Goal: Task Accomplishment & Management: Manage account settings

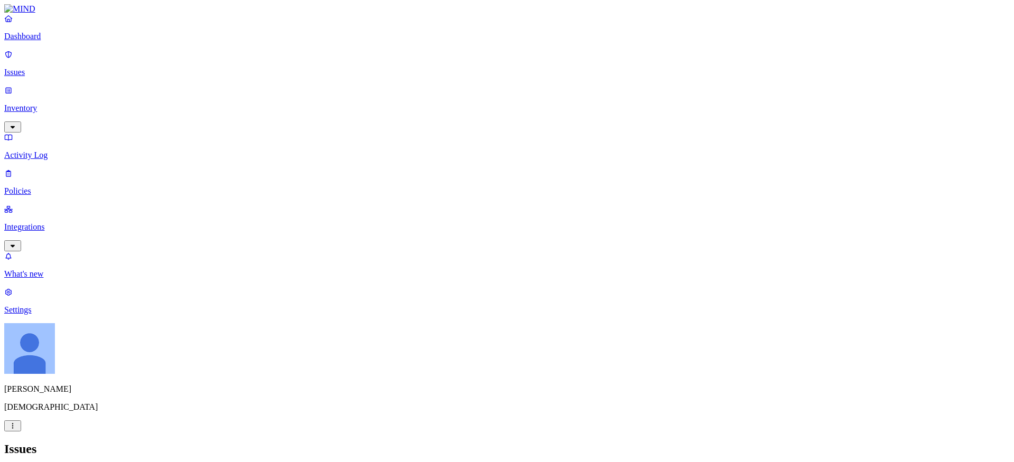
click at [38, 186] on p "Policies" at bounding box center [506, 191] width 1005 height 10
click at [25, 186] on p "Policies" at bounding box center [506, 191] width 1005 height 10
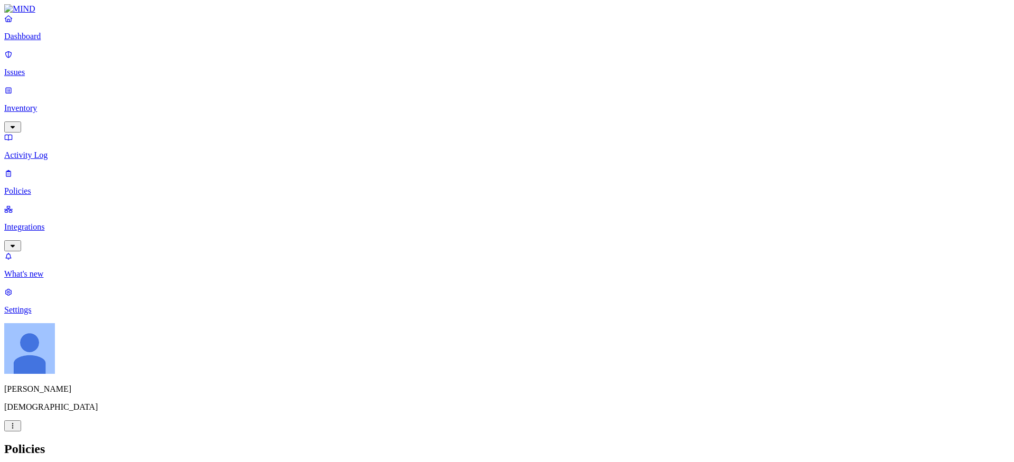
click at [339, 93] on icon at bounding box center [340, 95] width 7 height 5
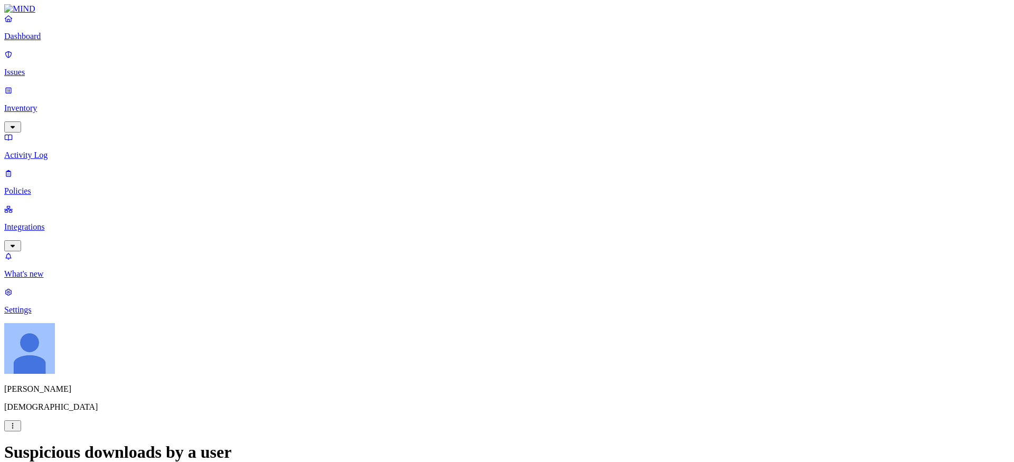
scroll to position [91, 0]
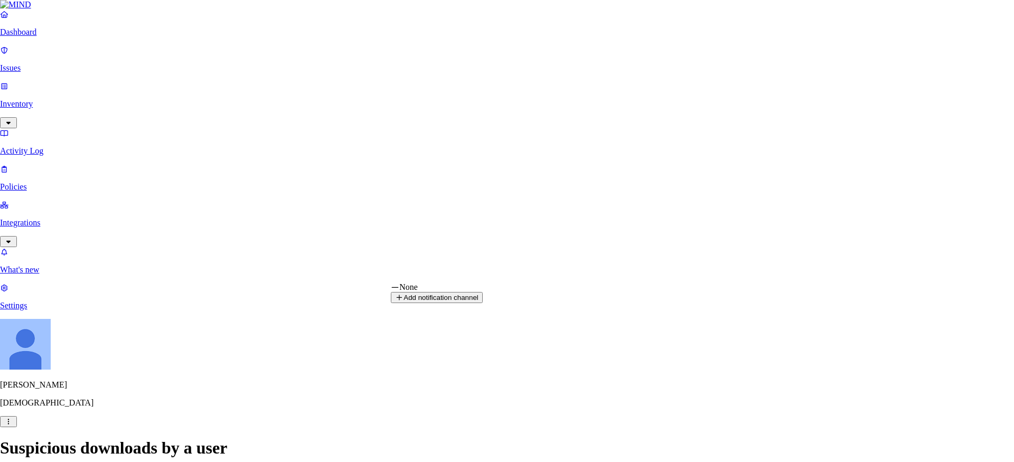
click at [480, 276] on html "Dashboard Issues Inventory Activity Log Policies Integrations What's new 1 Sett…" at bounding box center [507, 358] width 1014 height 716
click at [580, 212] on html "Dashboard Issues Inventory Activity Log Policies Integrations What's new 1 Sett…" at bounding box center [507, 358] width 1014 height 716
click at [491, 372] on html "Dashboard Issues Inventory Activity Log Policies Integrations What's new 1 Sett…" at bounding box center [507, 358] width 1014 height 716
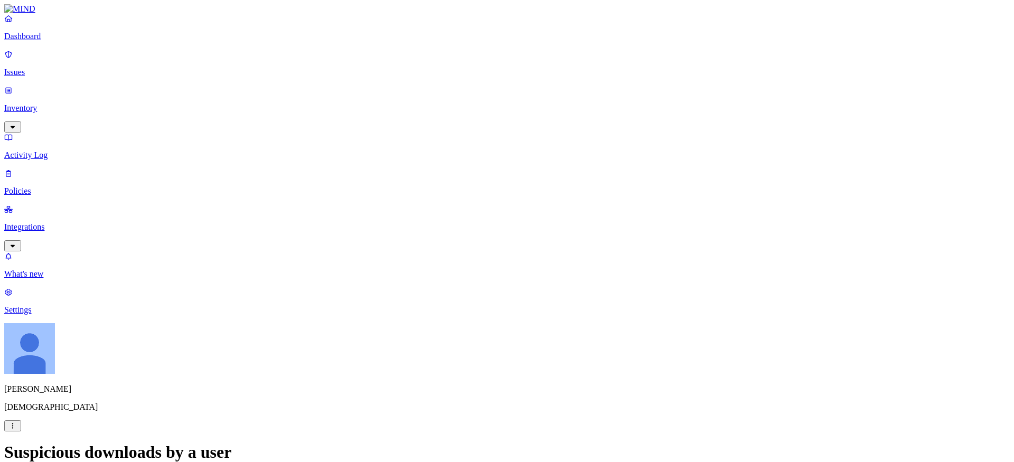
click at [578, 326] on html "Dashboard Issues Inventory Activity Log Policies Integrations What's new 1 Sett…" at bounding box center [507, 360] width 1014 height 721
click at [524, 367] on html "Dashboard Issues Inventory Activity Log Policies Integrations What's new 1 Sett…" at bounding box center [507, 360] width 1014 height 721
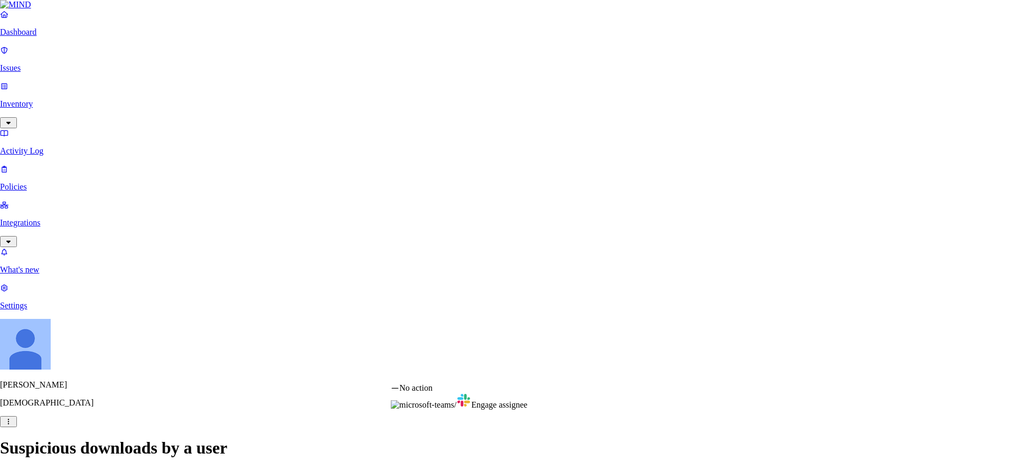
click at [544, 340] on html "Dashboard Issues Inventory Activity Log Policies Integrations What's new 1 Sett…" at bounding box center [507, 358] width 1014 height 716
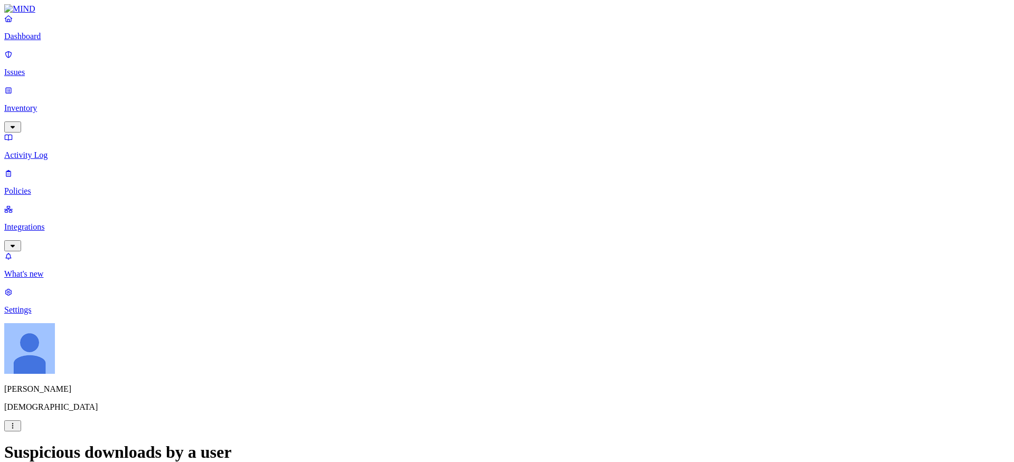
click at [48, 150] on p "Activity Log" at bounding box center [506, 155] width 1005 height 10
click at [51, 72] on link "Issues" at bounding box center [506, 63] width 1005 height 27
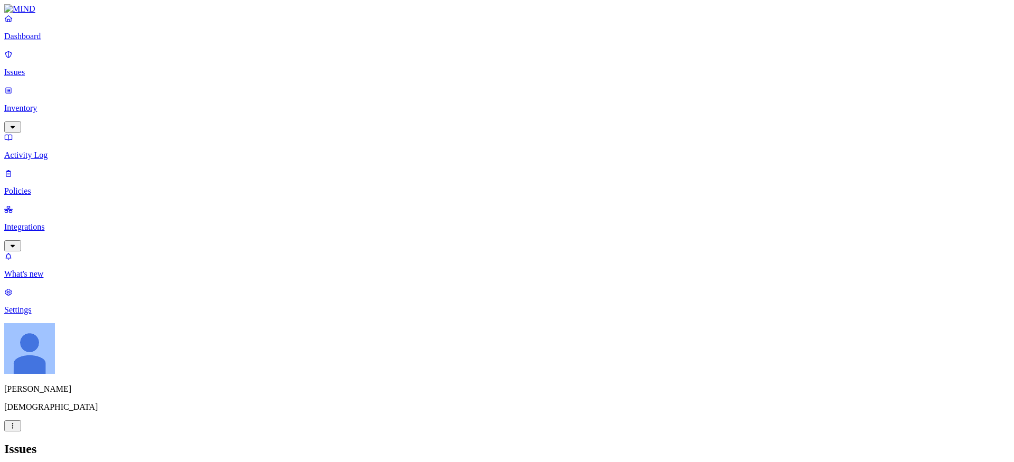
scroll to position [301, 0]
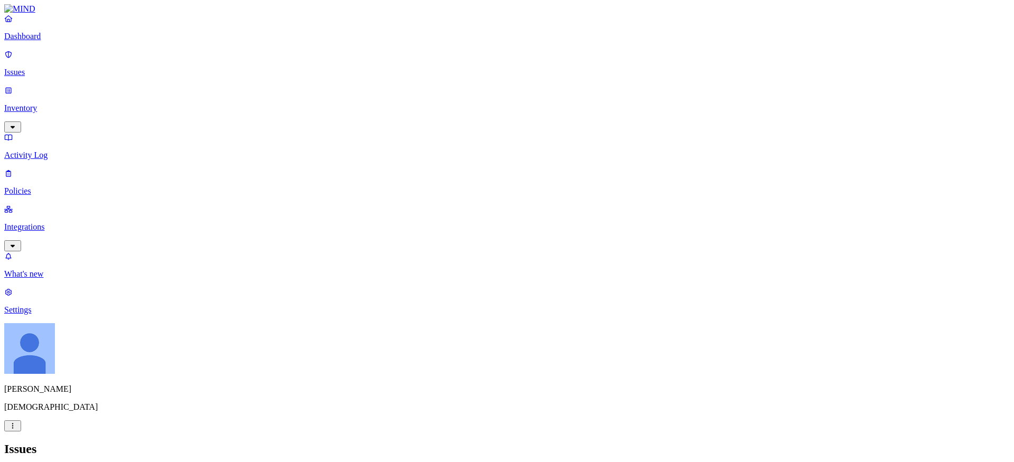
scroll to position [247, 0]
click at [433, 442] on h2 "Issues" at bounding box center [506, 449] width 1005 height 14
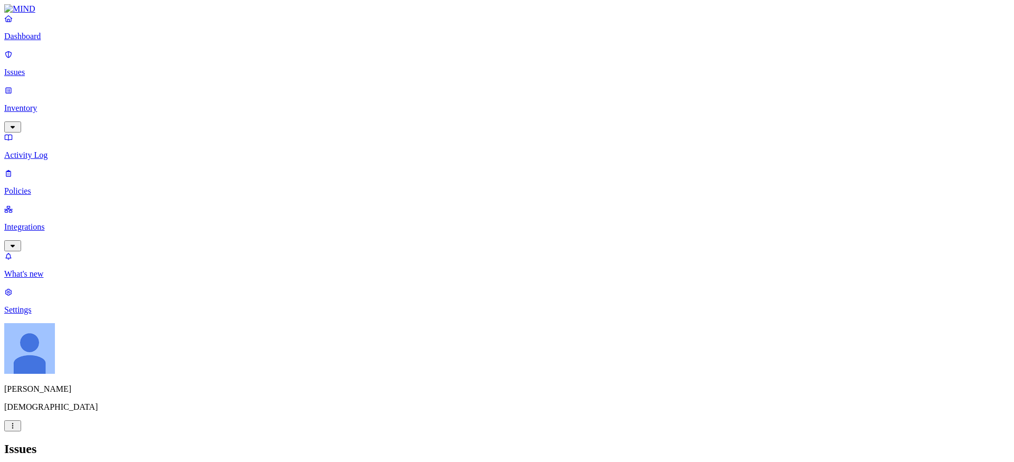
click at [290, 442] on div "Issues" at bounding box center [506, 449] width 1005 height 14
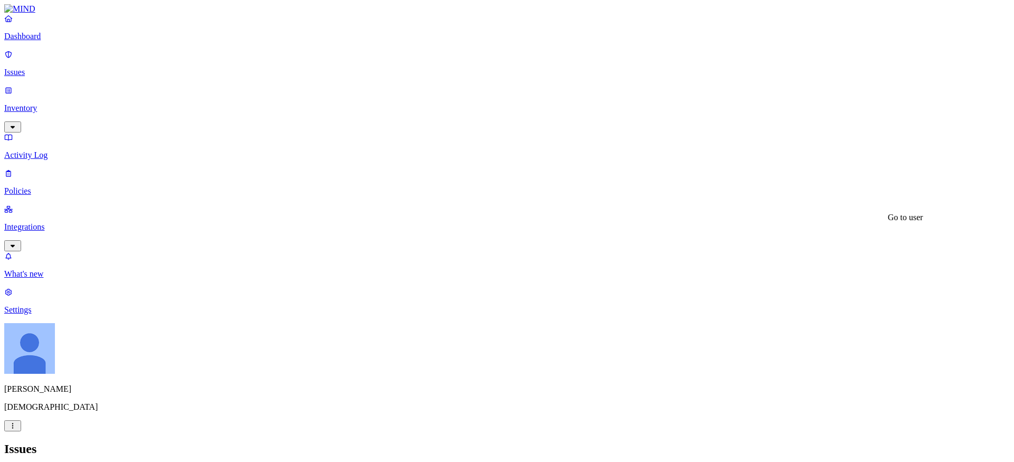
scroll to position [107, 0]
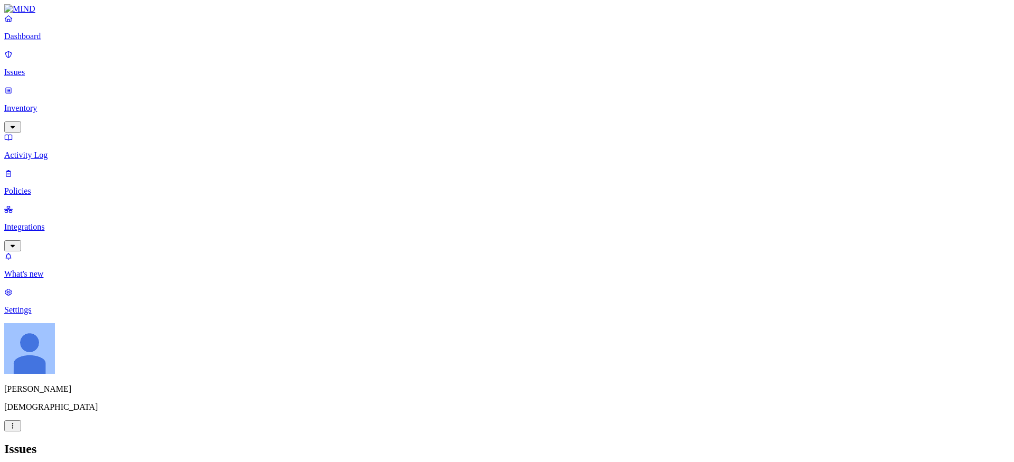
drag, startPoint x: 850, startPoint y: 281, endPoint x: 851, endPoint y: 291, distance: 9.5
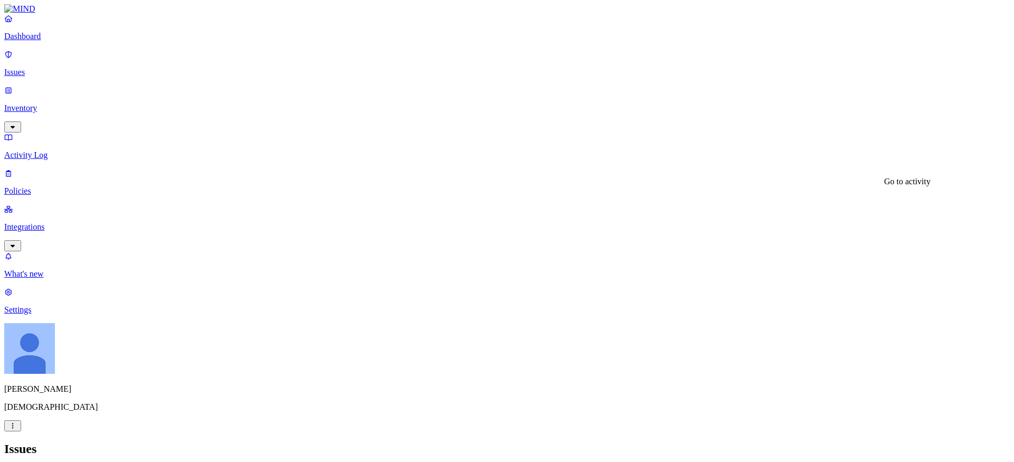
scroll to position [536, 0]
click at [36, 186] on p "Policies" at bounding box center [506, 191] width 1005 height 10
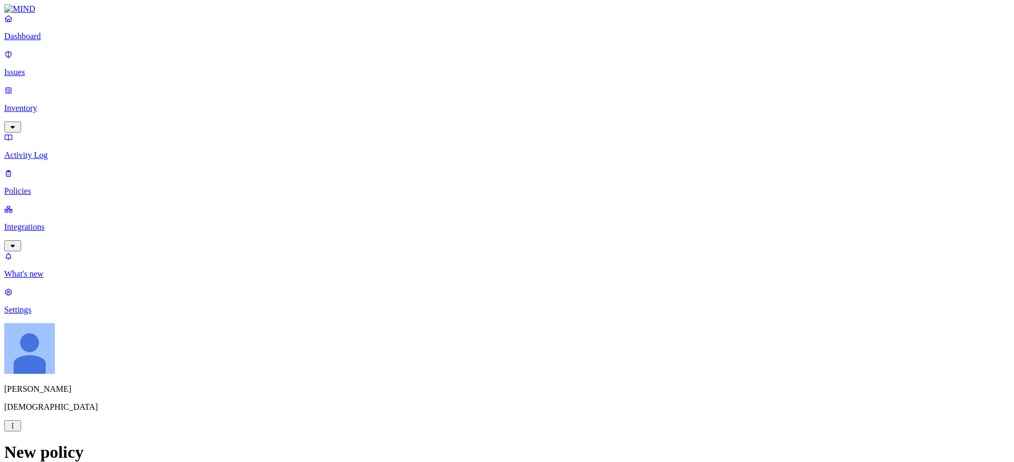
scroll to position [316, 0]
click at [478, 270] on label "Web Domain" at bounding box center [463, 268] width 27 height 18
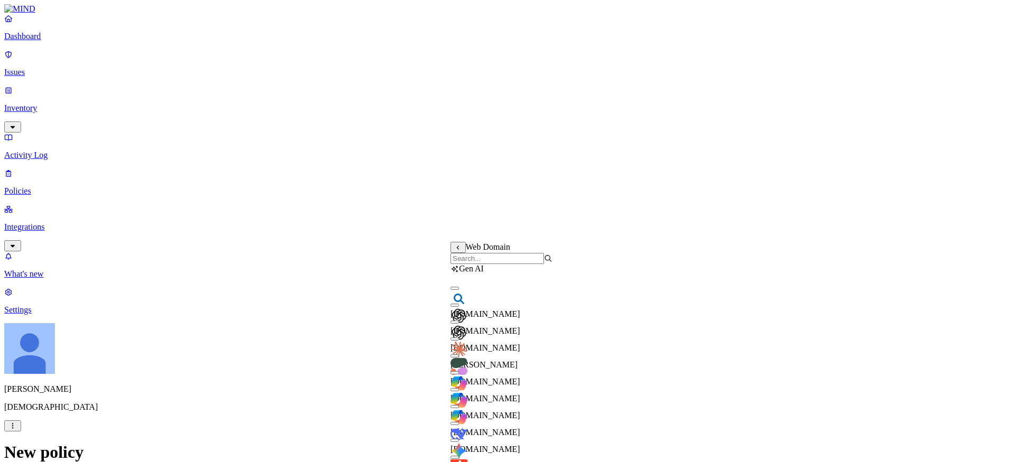
scroll to position [0, 0]
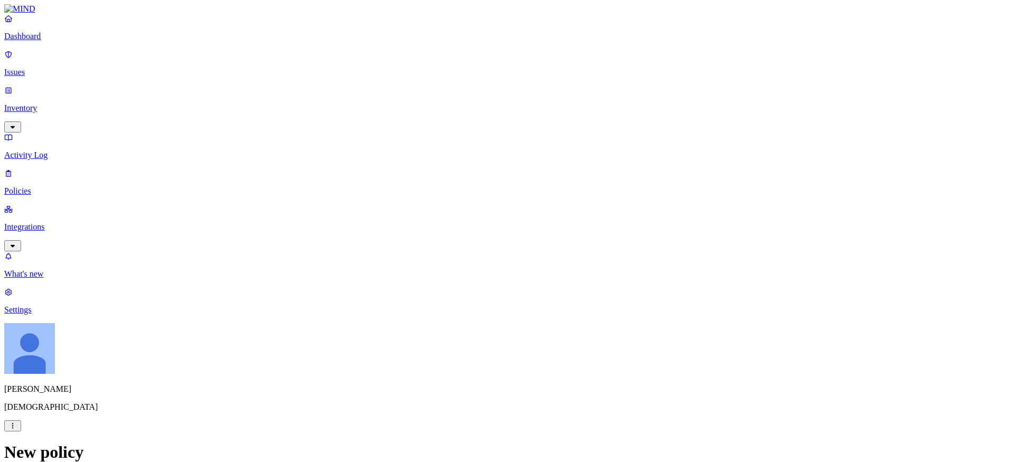
click at [468, 329] on label "Groups" at bounding box center [455, 324] width 25 height 9
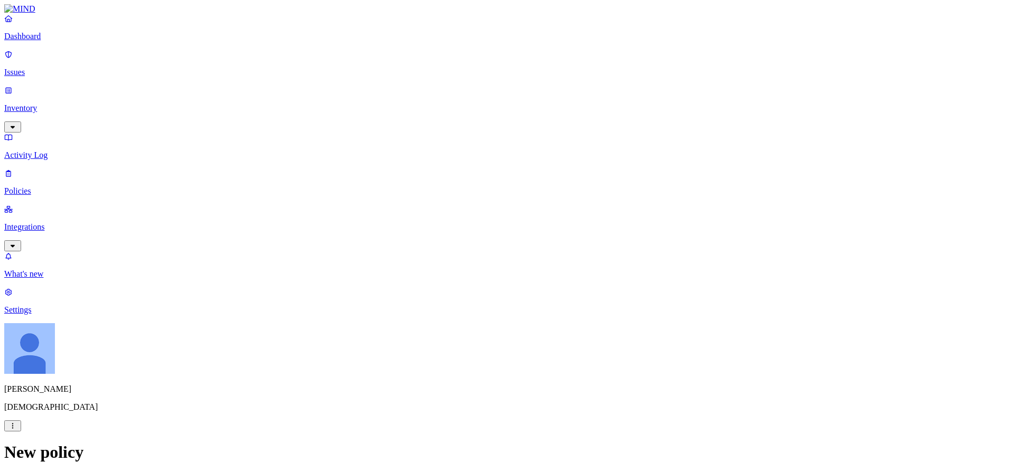
click at [478, 269] on label "Web Domain" at bounding box center [463, 268] width 27 height 18
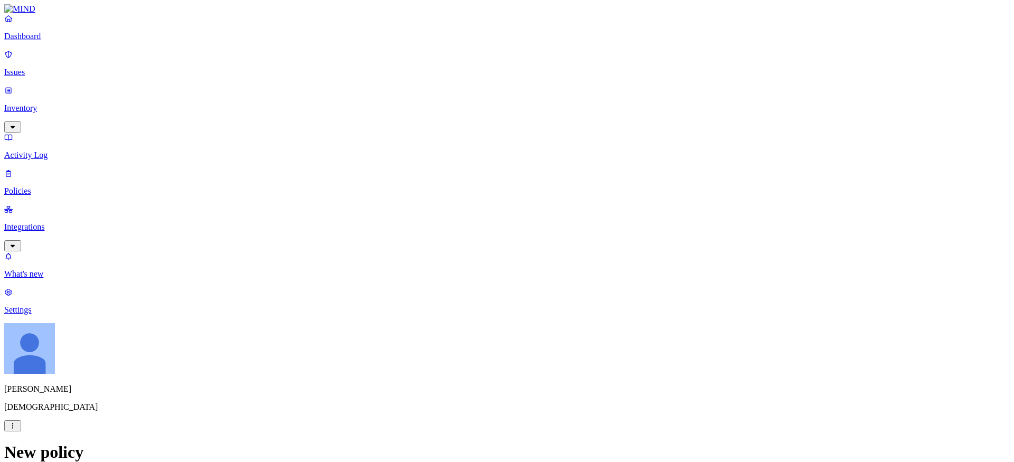
click at [17, 242] on icon "button" at bounding box center [12, 245] width 8 height 7
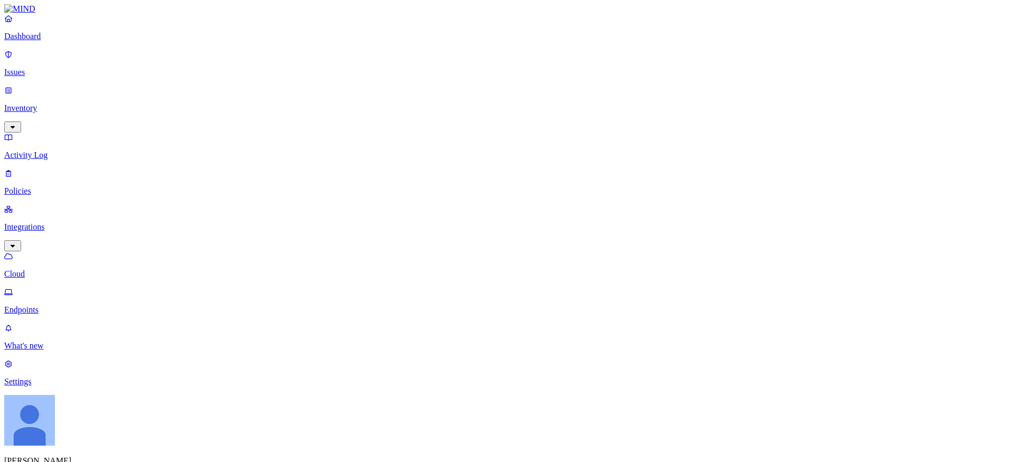
click at [31, 386] on link "Settings" at bounding box center [506, 372] width 1005 height 27
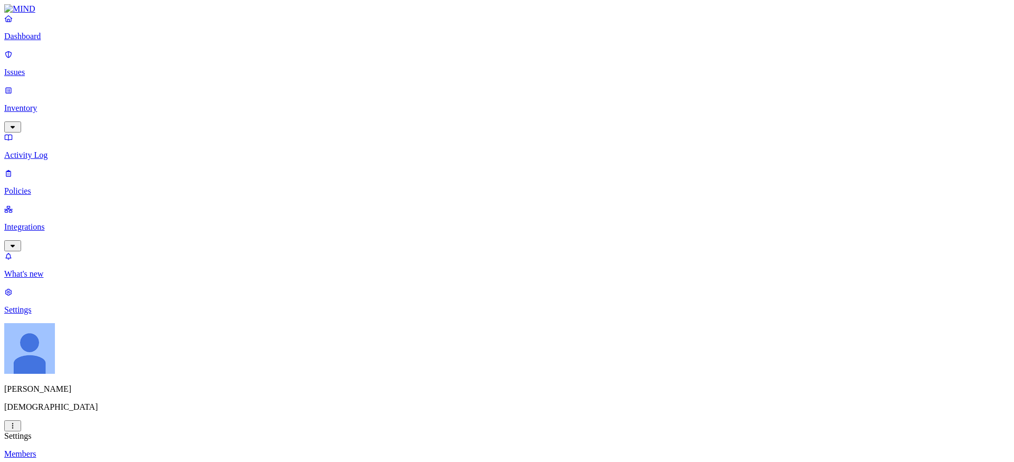
click at [35, 186] on p "Policies" at bounding box center [506, 191] width 1005 height 10
click at [479, 219] on label "Account type" at bounding box center [464, 220] width 29 height 18
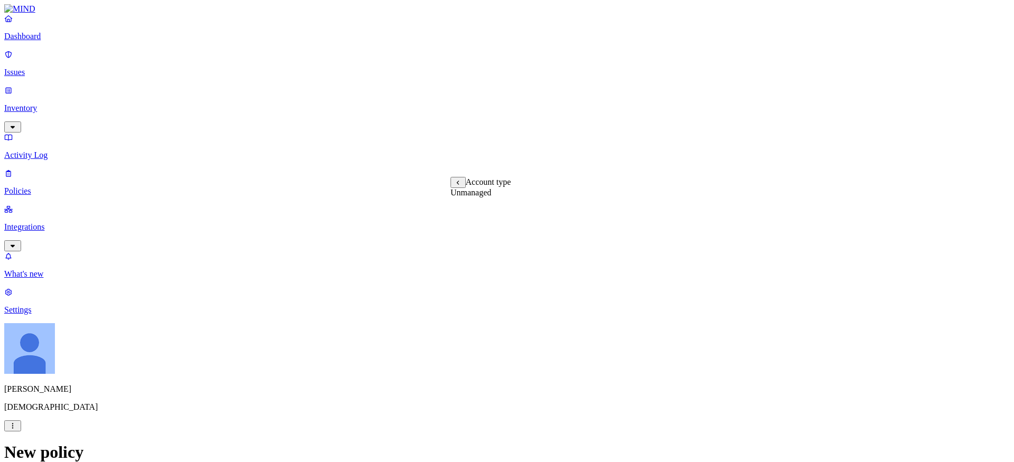
click at [491, 197] on label "Unmanaged" at bounding box center [470, 192] width 41 height 9
click at [545, 203] on label "AND" at bounding box center [536, 198] width 18 height 9
click at [558, 206] on label "Web Category" at bounding box center [542, 197] width 31 height 18
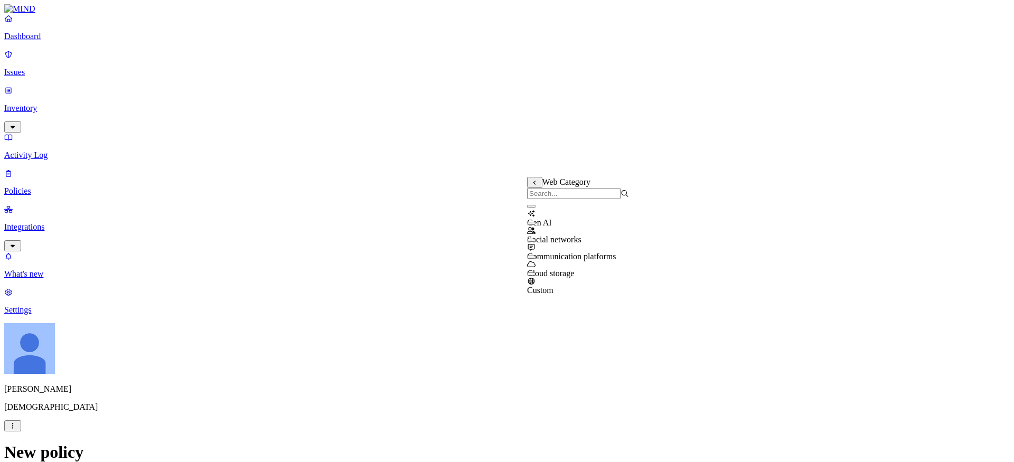
click at [543, 268] on div "Cloud storage" at bounding box center [578, 264] width 102 height 29
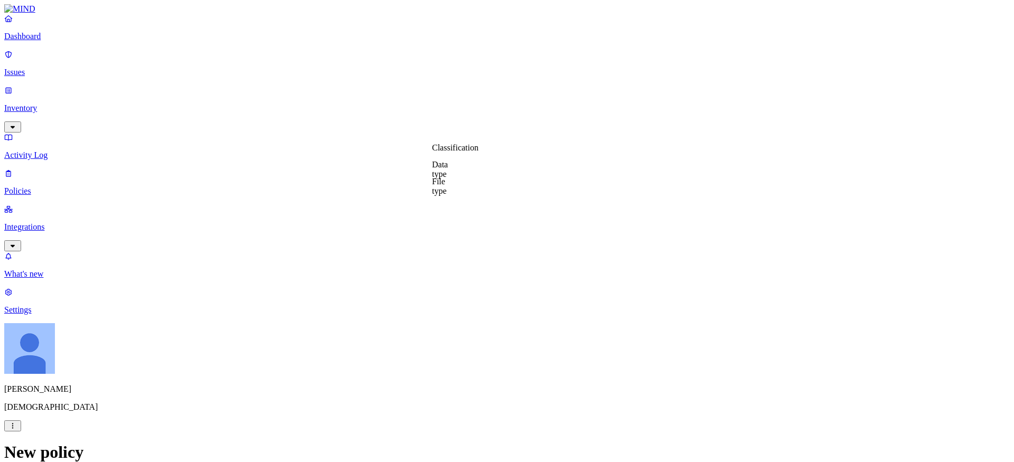
click at [454, 152] on label "Classification" at bounding box center [455, 147] width 46 height 9
click at [440, 174] on button "button" at bounding box center [436, 172] width 8 height 3
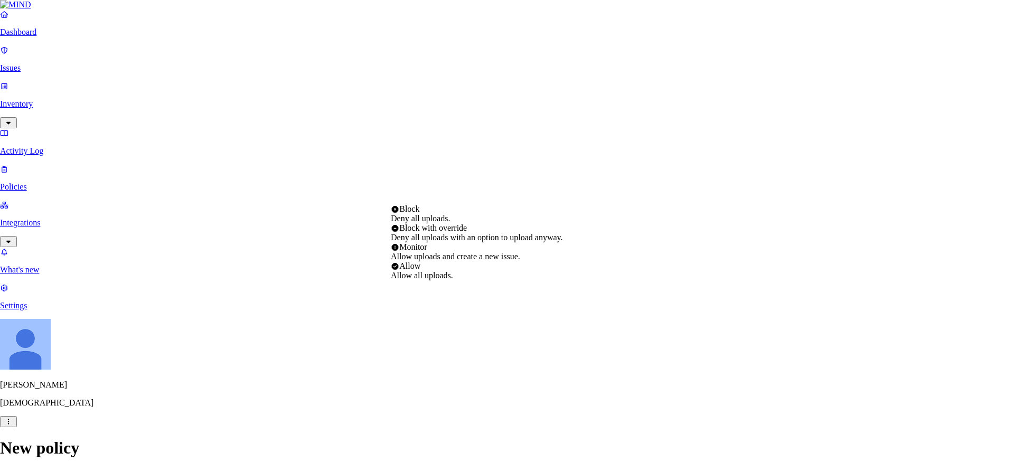
select select "2"
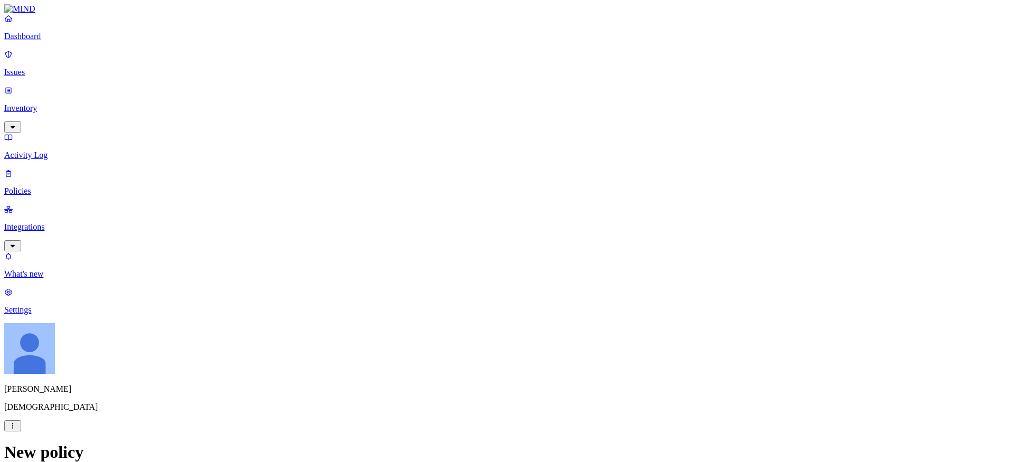
scroll to position [608, 0]
drag, startPoint x: 718, startPoint y: 427, endPoint x: 679, endPoint y: 185, distance: 245.4
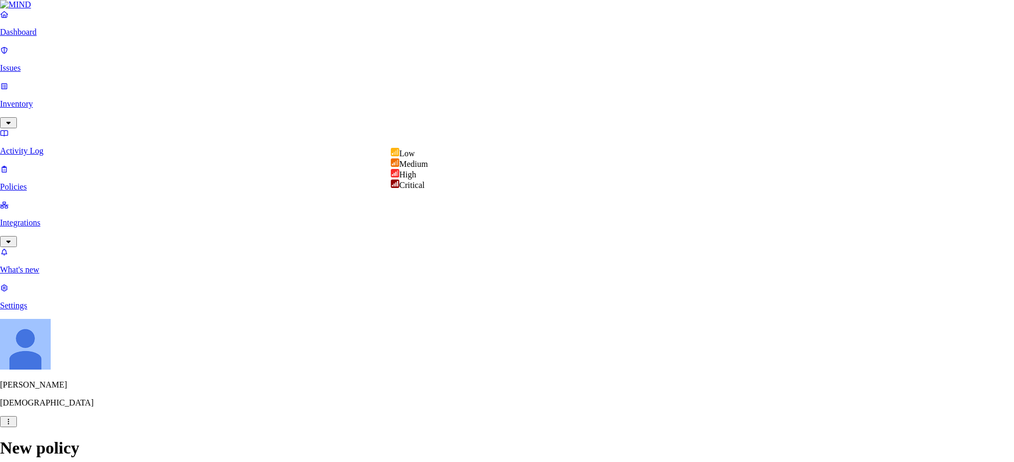
select select "2"
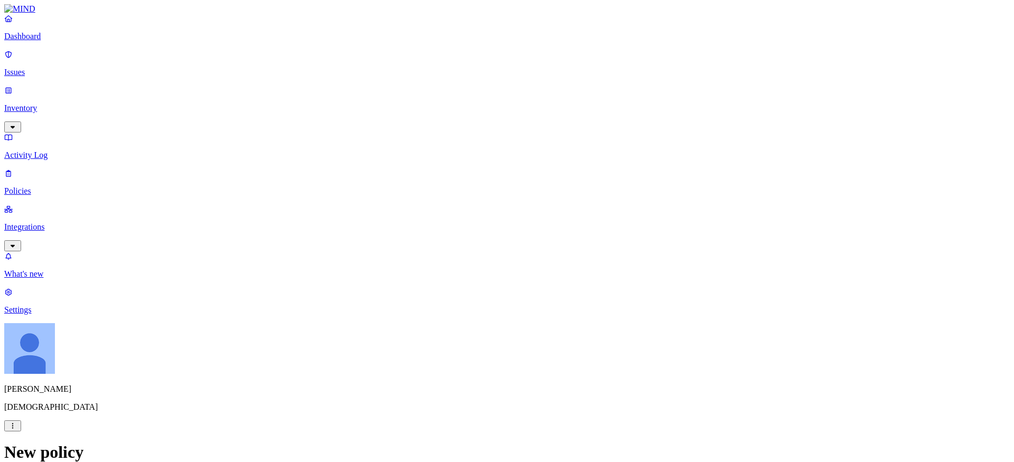
type input "Monitor sensitive data transfers to unmanaged accounts cloud storage"
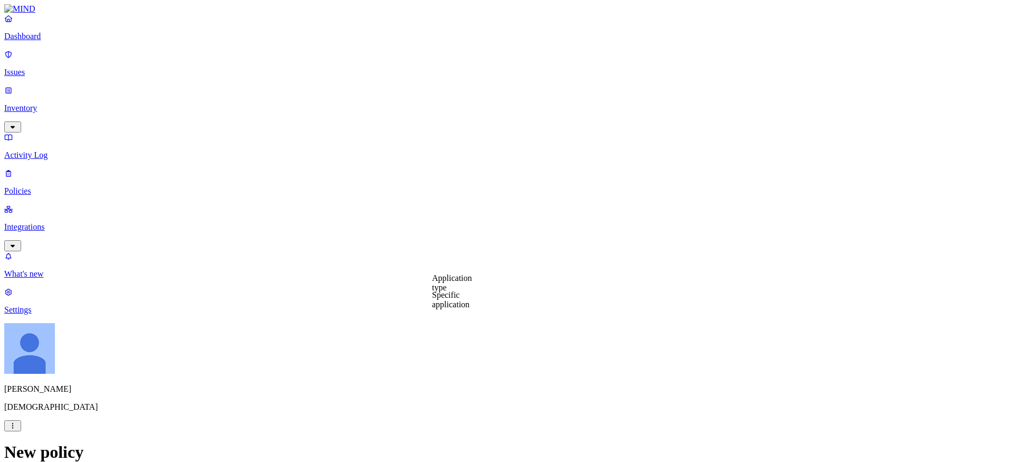
click at [469, 299] on label "Specific application" at bounding box center [450, 299] width 37 height 18
click at [470, 286] on label "Application type" at bounding box center [452, 282] width 40 height 18
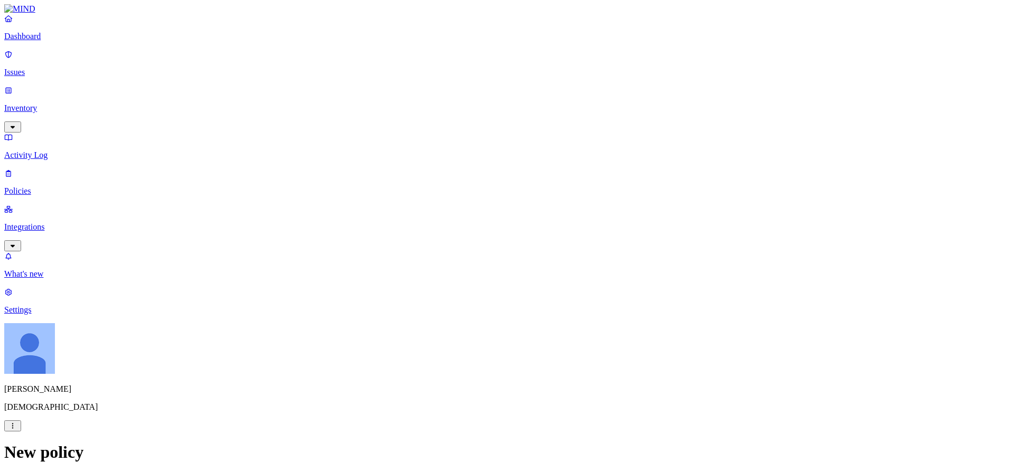
scroll to position [0, 0]
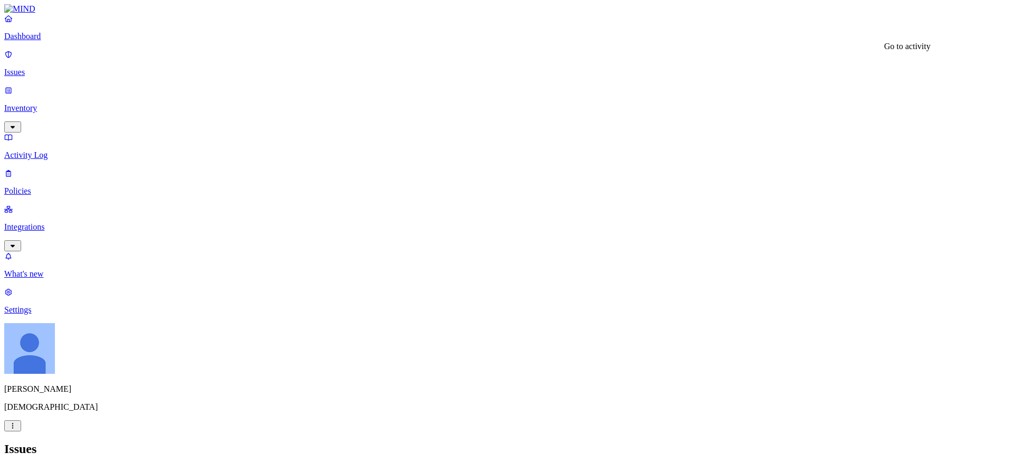
scroll to position [408, 0]
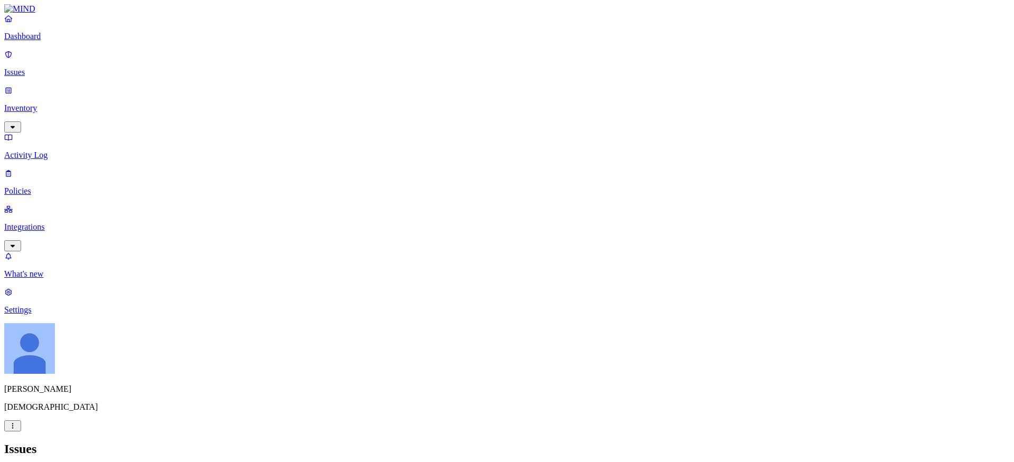
scroll to position [325, 0]
drag, startPoint x: 831, startPoint y: 216, endPoint x: 888, endPoint y: 216, distance: 56.5
copy div "cio Search"
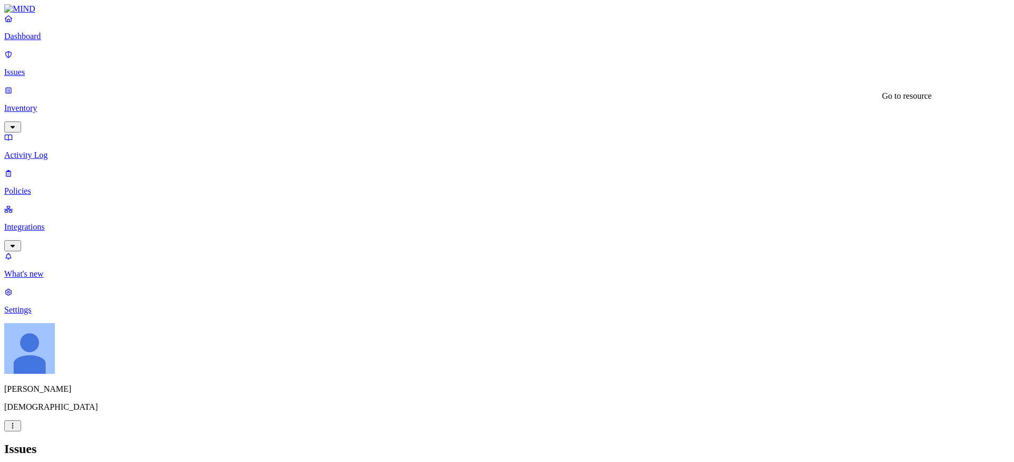
copy h3 "gastos agosto.xls"
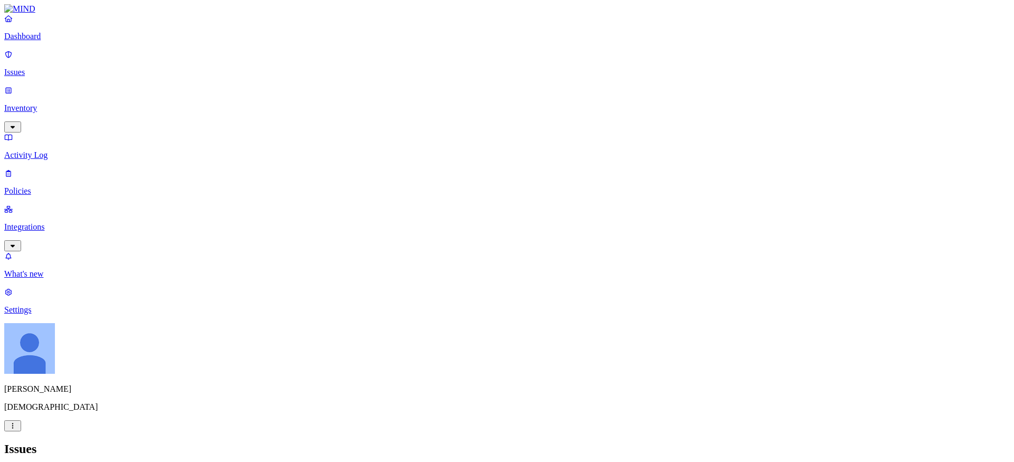
click at [73, 222] on p "Integrations" at bounding box center [506, 227] width 1005 height 10
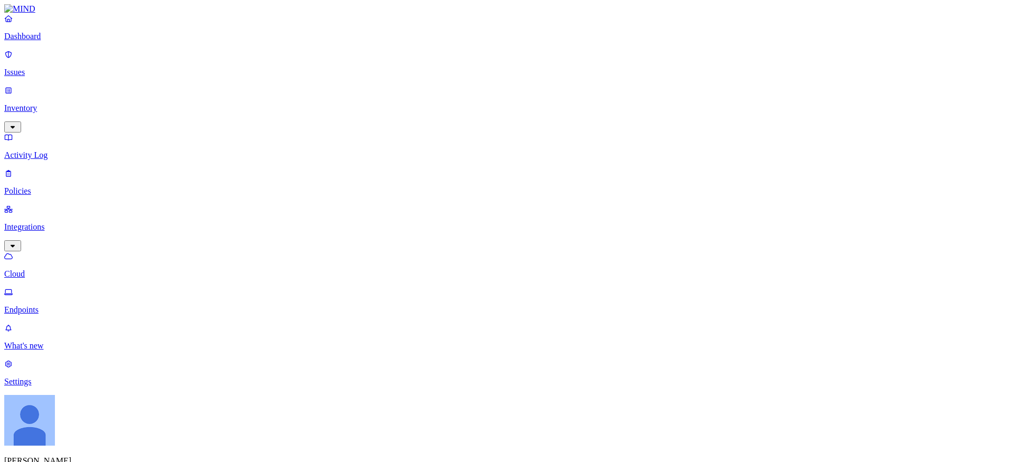
click at [21, 386] on link "Settings" at bounding box center [506, 372] width 1005 height 27
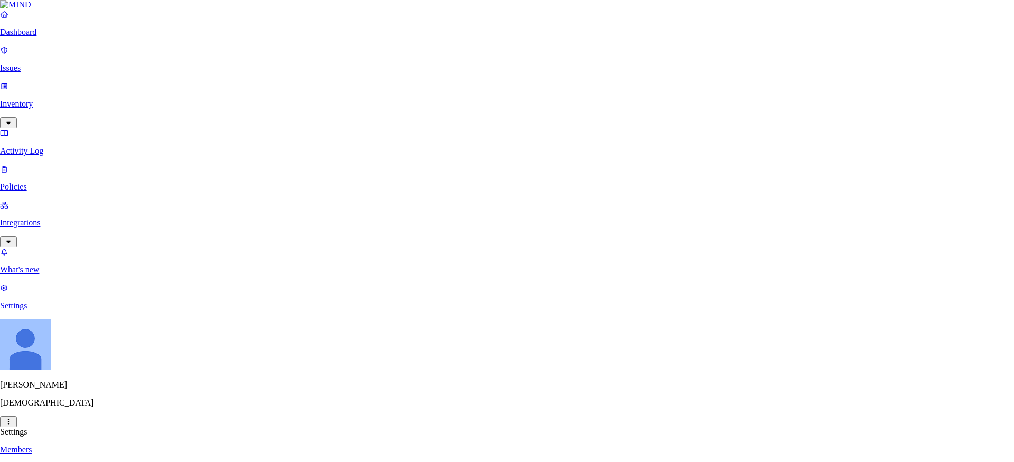
type input "Alerts Lambda"
paste input "https://bob7qafaw62fr3i4refzhsd22q0dzang.lambda-url.us-west-1.on.aws/"
type input "https://bob7qafaw62fr3i4refzhsd22q0dzang.lambda-url.us-west-1.on.aws"
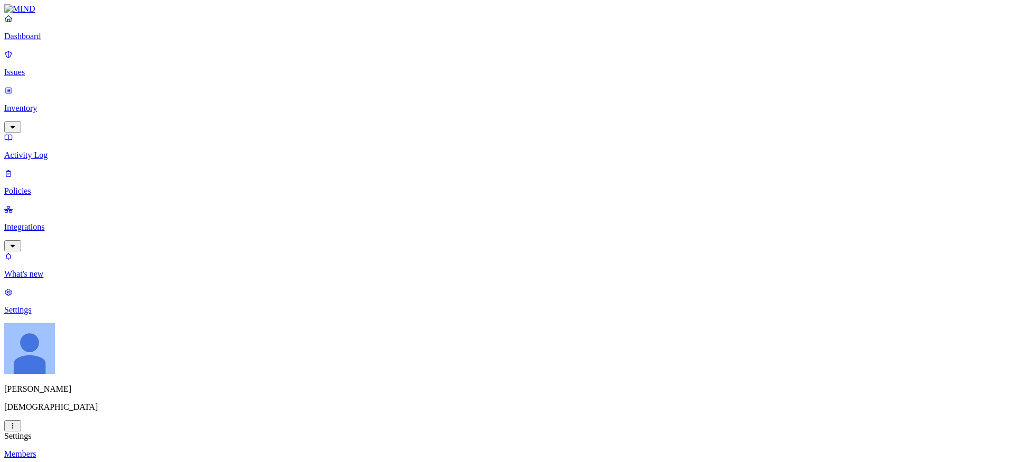
click at [36, 186] on p "Policies" at bounding box center [506, 191] width 1005 height 10
click at [50, 315] on p "Settings" at bounding box center [506, 310] width 1005 height 10
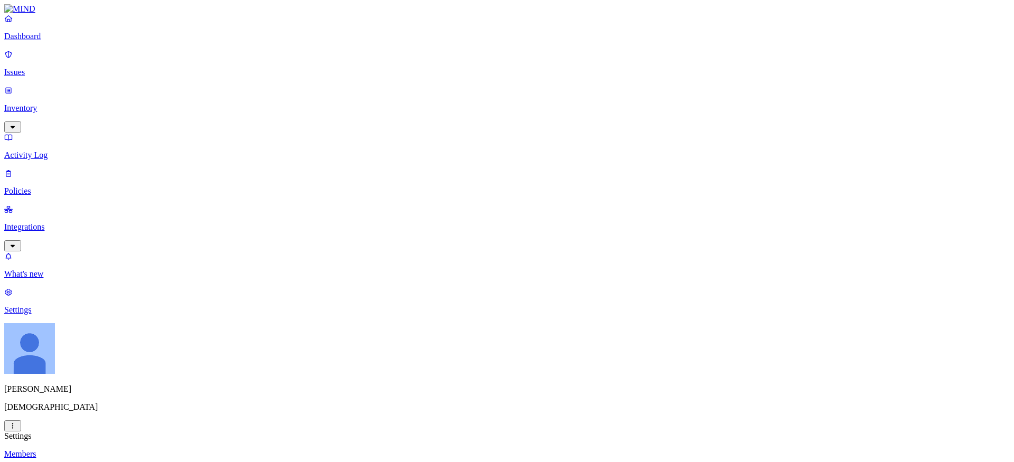
click at [28, 186] on p "Policies" at bounding box center [506, 191] width 1005 height 10
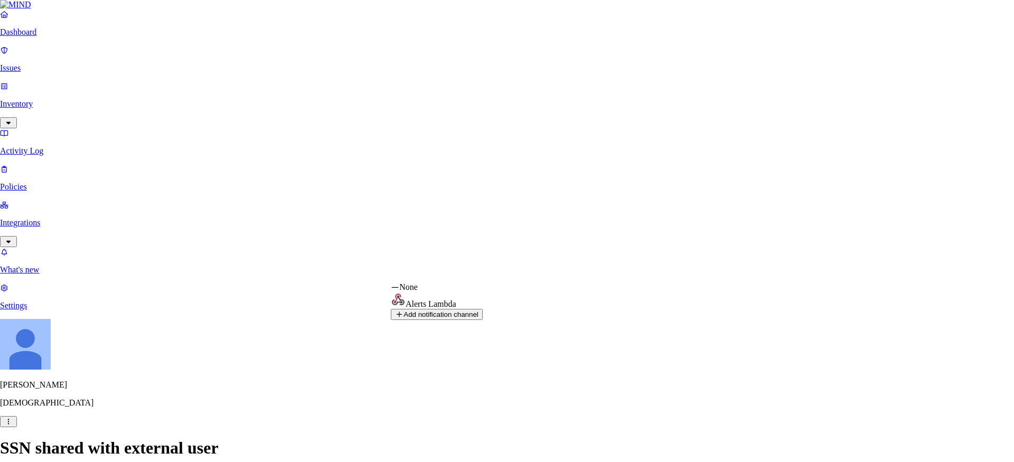
select select "01998657-7f22-7728-82b2-574ddca20068"
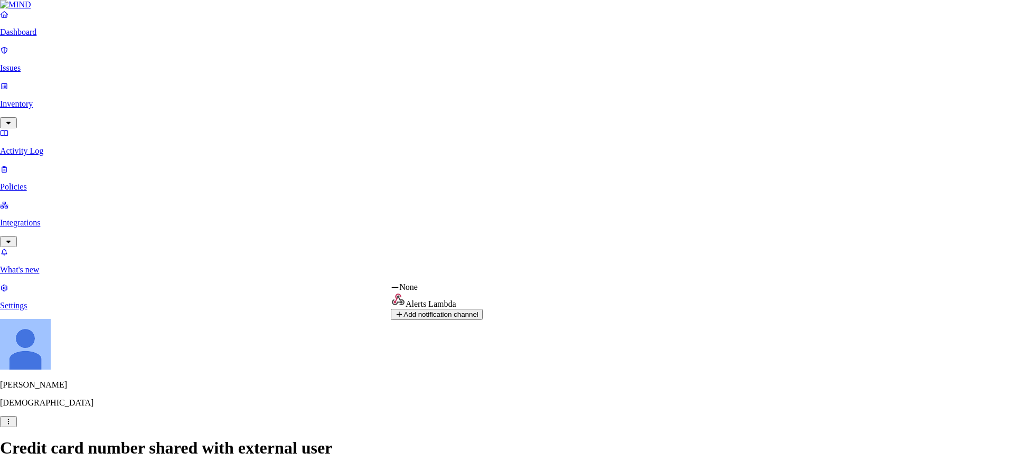
select select "01998657-7f22-7728-82b2-574ddca20068"
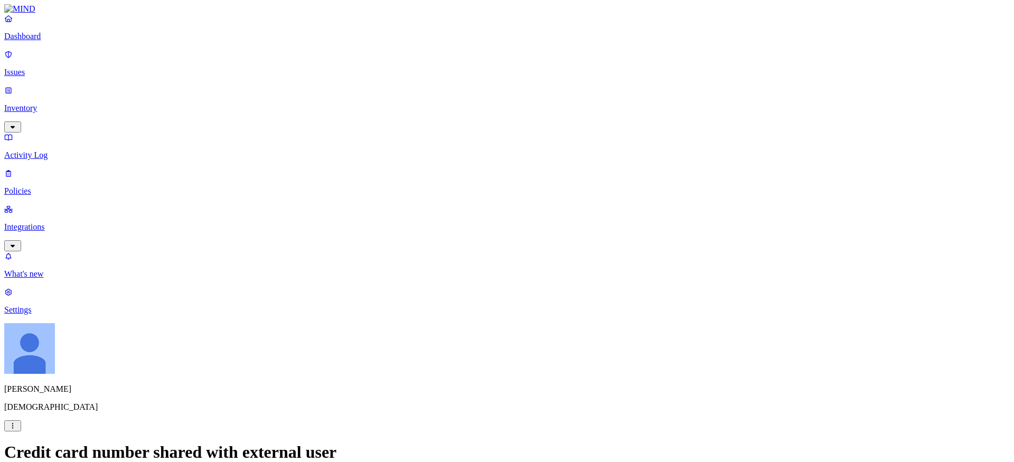
scroll to position [339, 0]
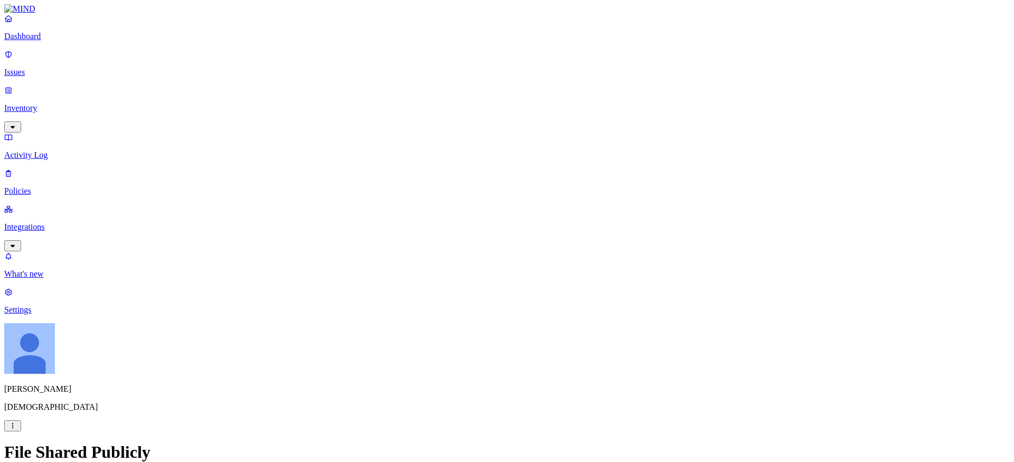
scroll to position [249, 0]
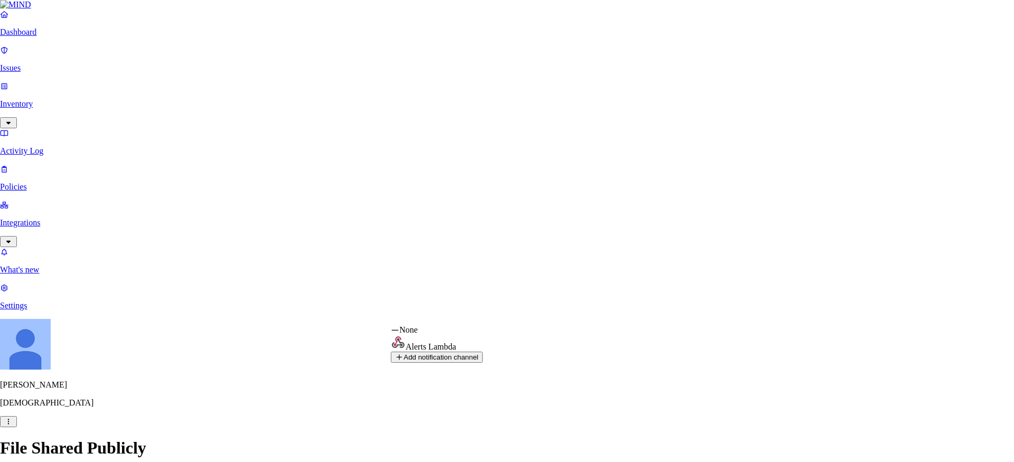
select select "01998657-7f22-7728-82b2-574ddca20068"
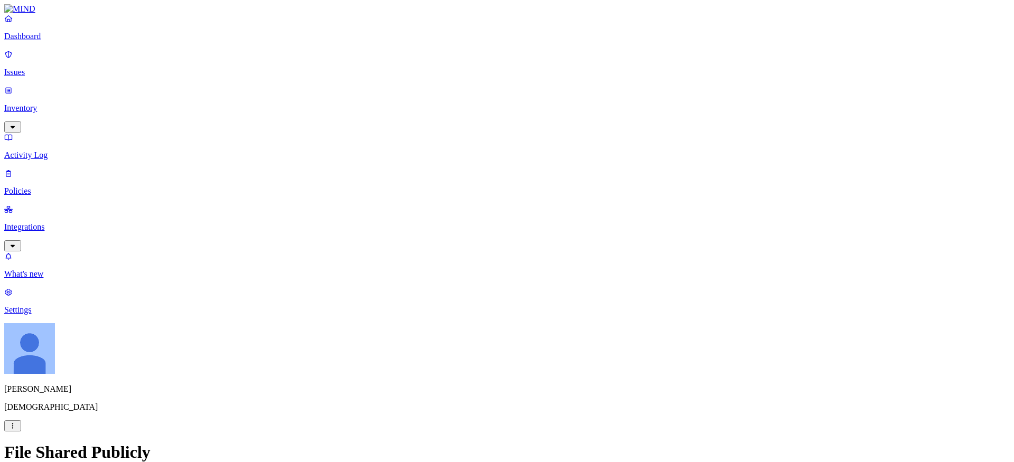
scroll to position [339, 0]
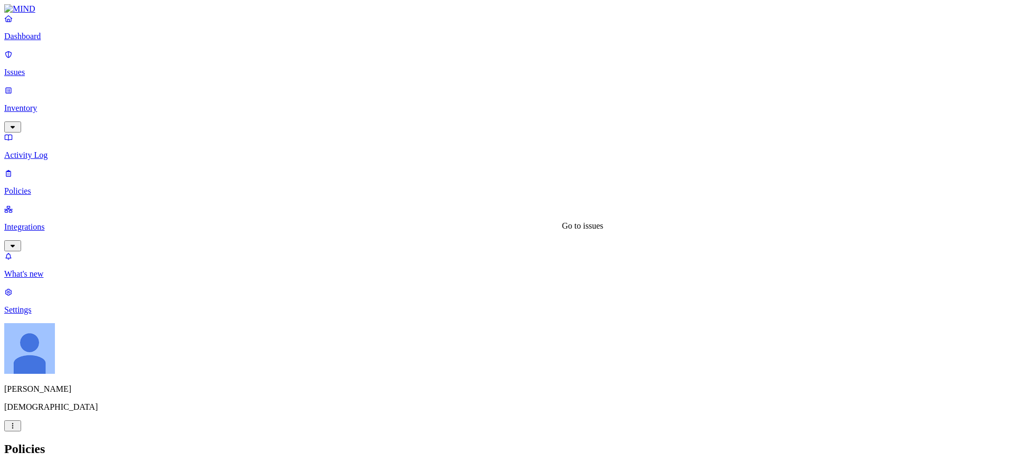
click at [27, 186] on p "Policies" at bounding box center [506, 191] width 1005 height 10
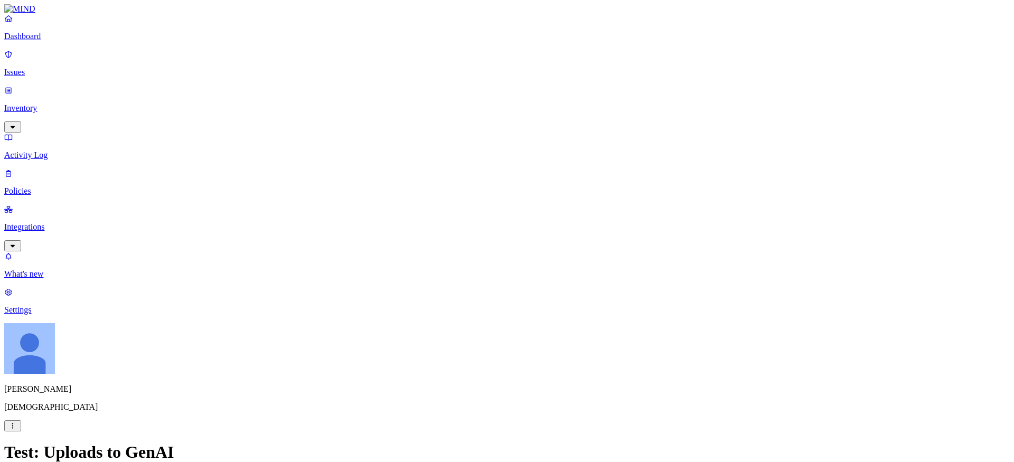
scroll to position [325, 0]
click at [444, 270] on html "Dashboard Issues Inventory Activity Log Policies Integrations What's new 1 Sett…" at bounding box center [507, 424] width 1014 height 848
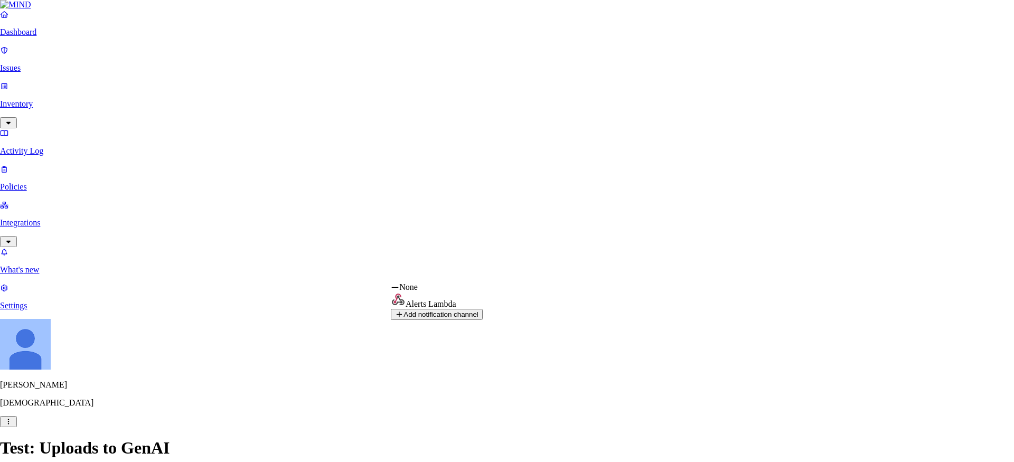
select select "01998657-7f22-7728-82b2-574ddca20068"
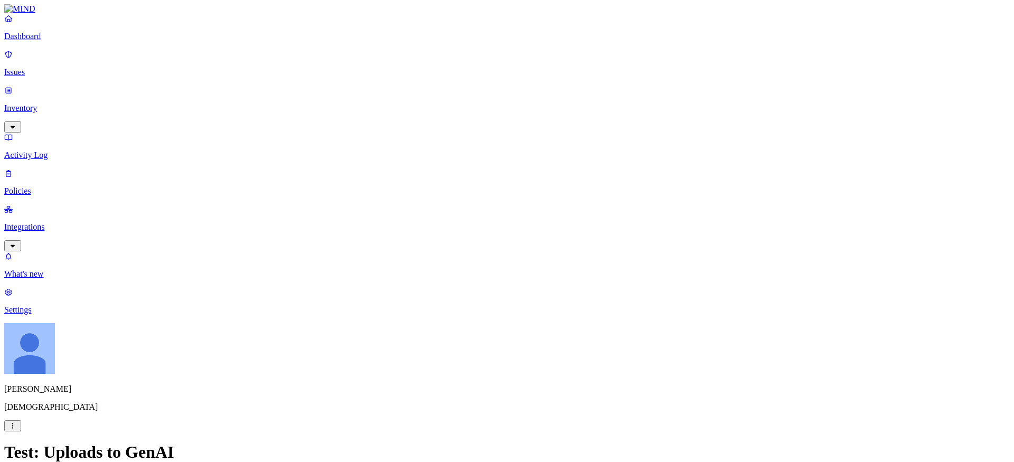
scroll to position [575, 0]
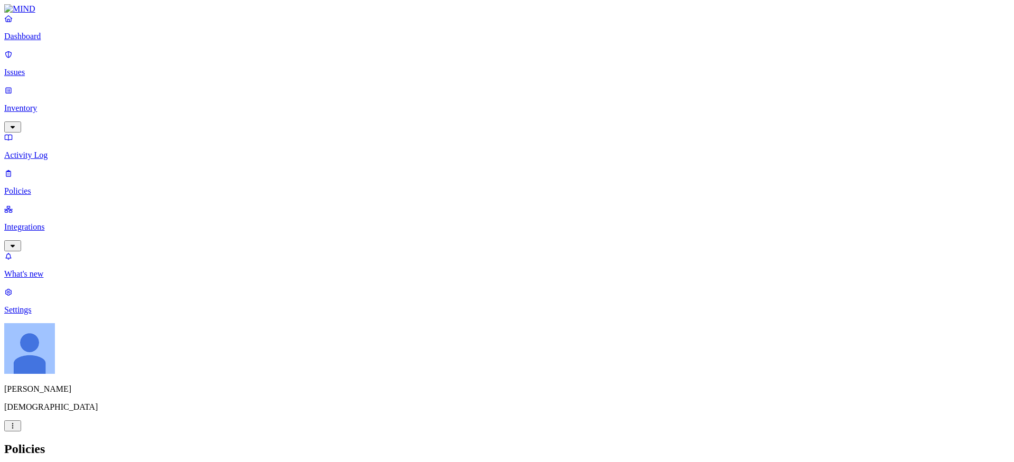
click at [488, 366] on html "Dashboard Issues Inventory Activity Log Policies Integrations What's new 1 Sett…" at bounding box center [507, 360] width 1014 height 721
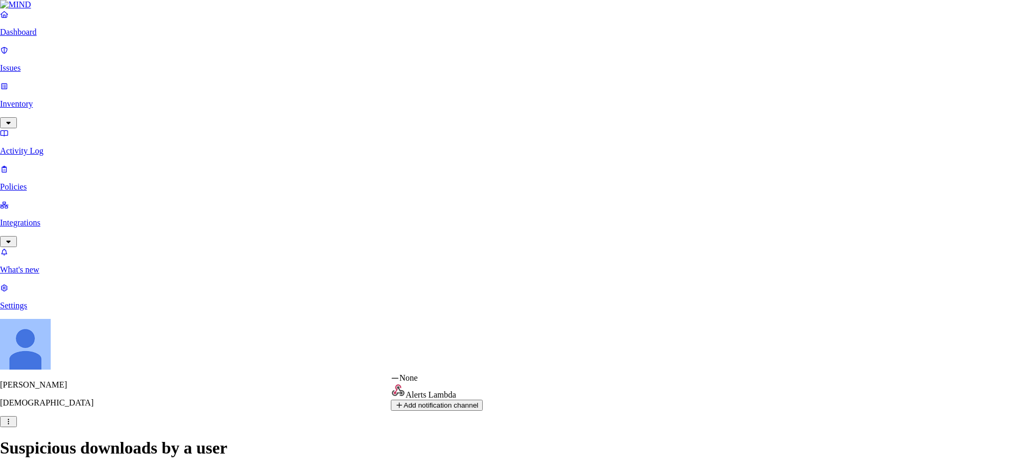
select select "01998657-7f22-7728-82b2-574ddca20068"
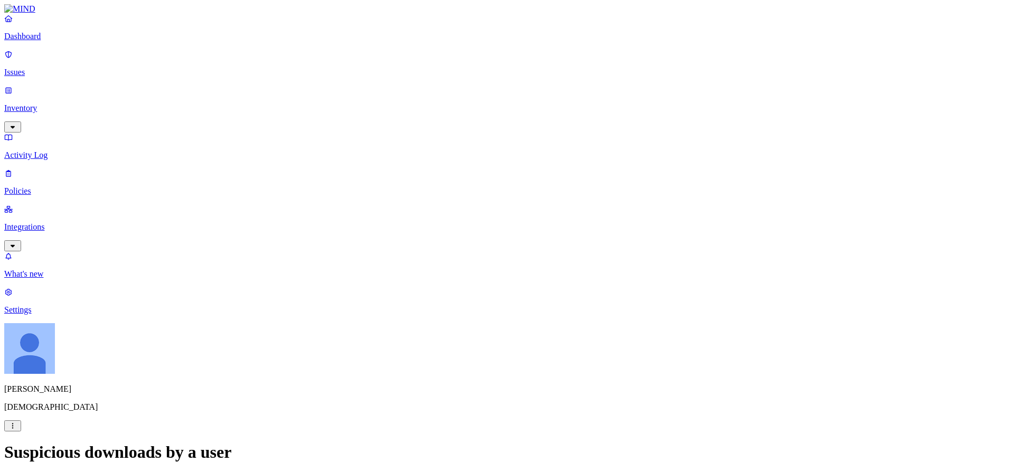
scroll to position [138, 0]
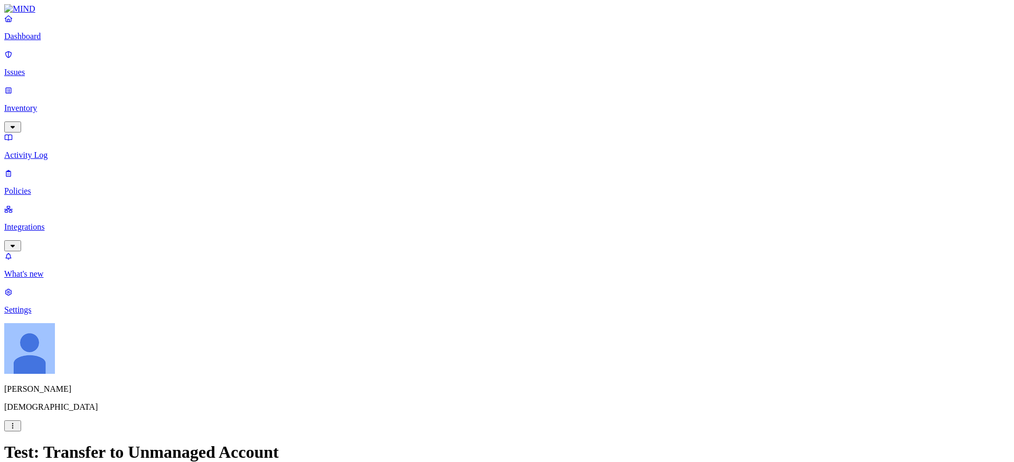
scroll to position [490, 0]
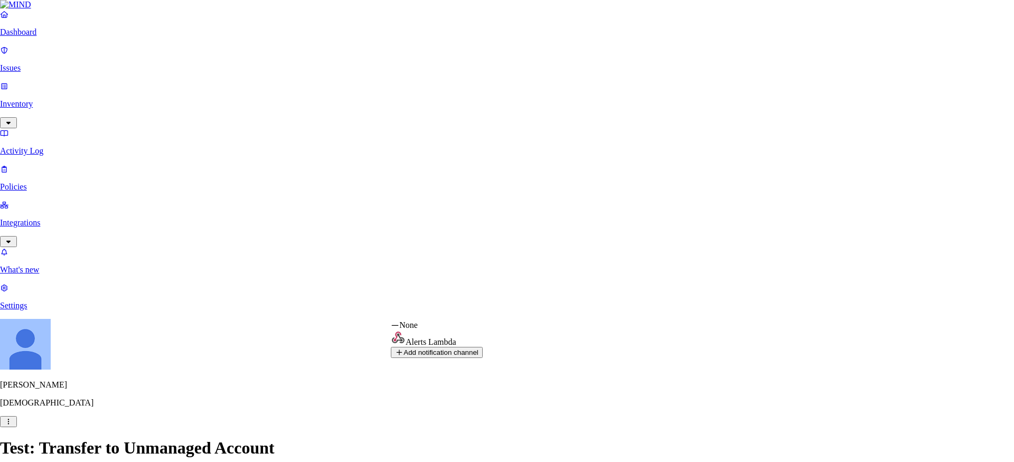
select select "01998657-7f22-7728-82b2-574ddca20068"
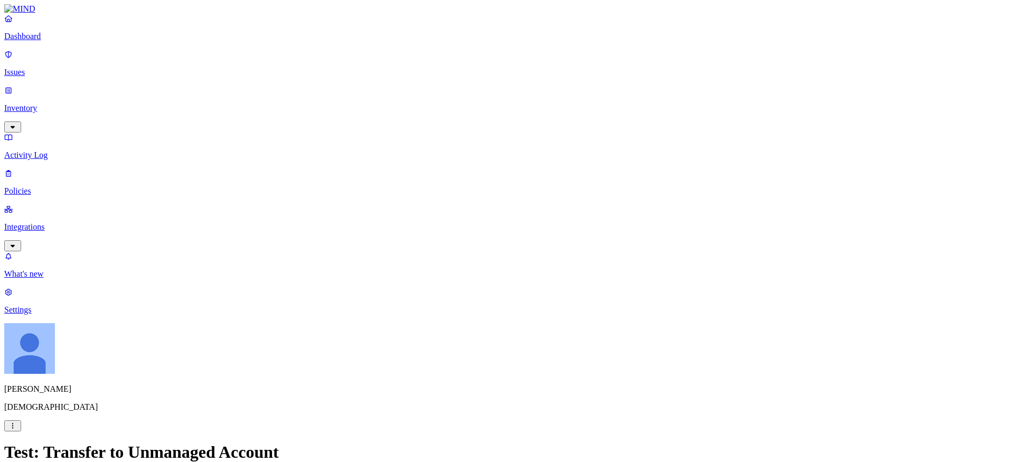
scroll to position [575, 0]
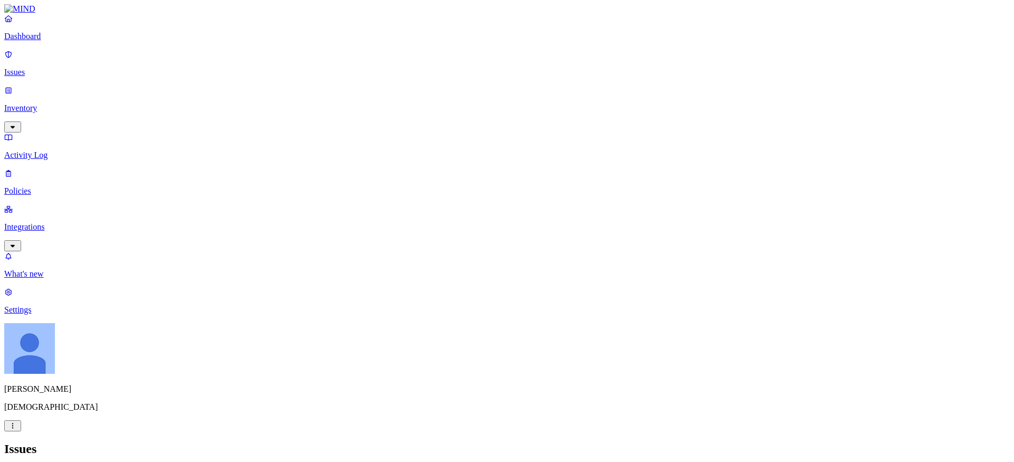
click at [51, 69] on p "Issues" at bounding box center [506, 73] width 1005 height 10
click at [43, 186] on p "Policies" at bounding box center [506, 191] width 1005 height 10
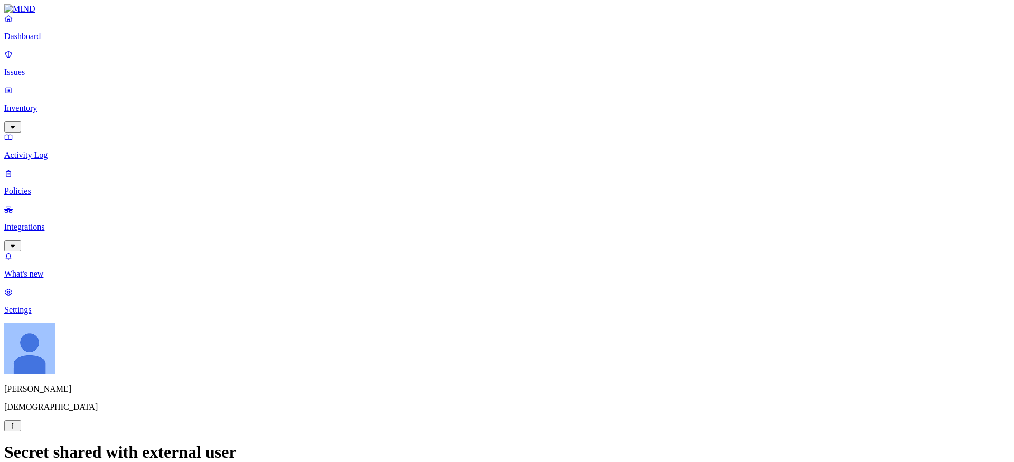
click at [560, 268] on html "Dashboard Issues Inventory Activity Log Policies Integrations What's new 1 Sett…" at bounding box center [507, 396] width 1014 height 793
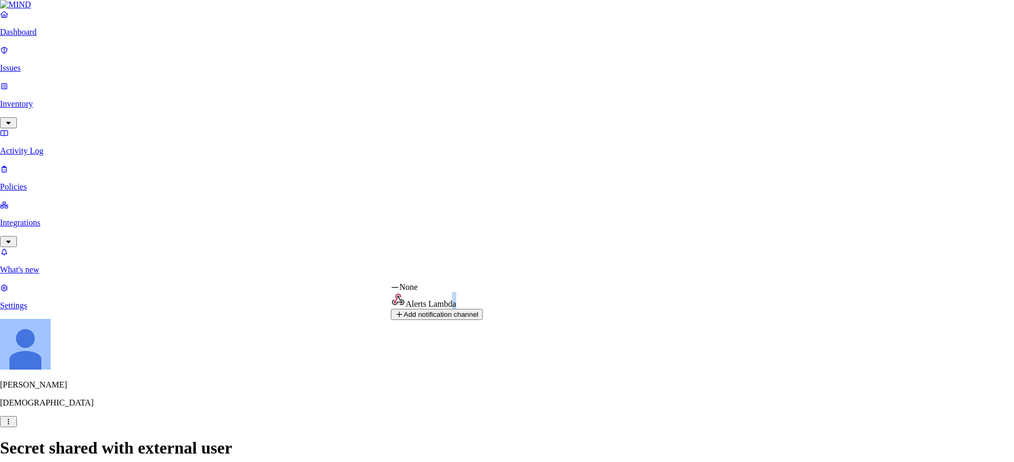
select select "01998657-7f22-7728-82b2-574ddca20068"
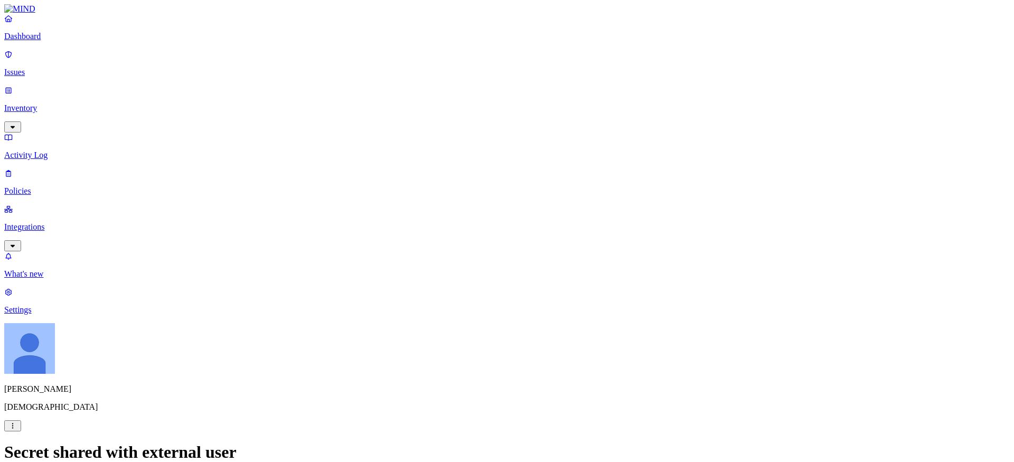
scroll to position [249, 0]
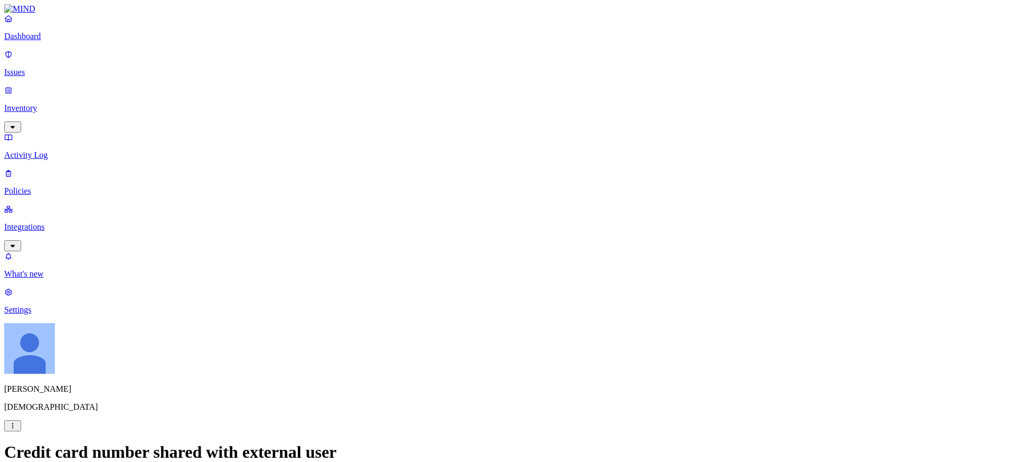
scroll to position [339, 0]
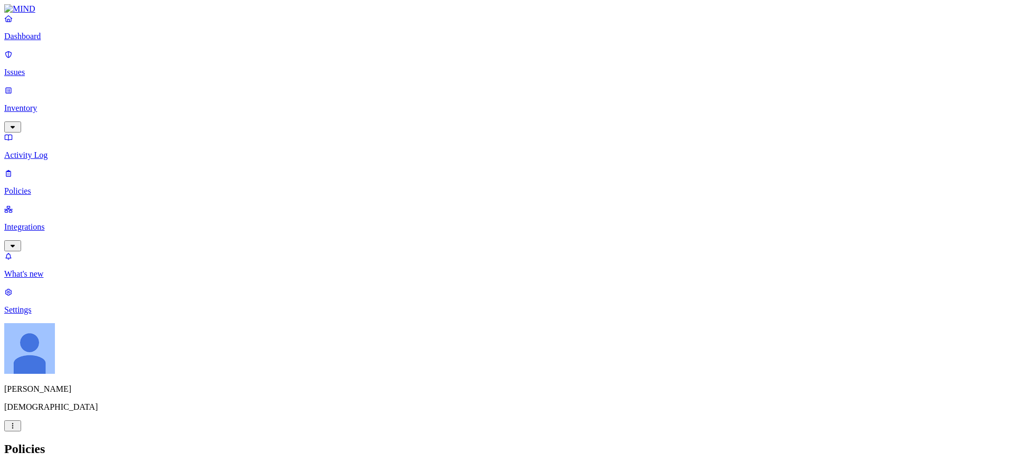
scroll to position [107, 0]
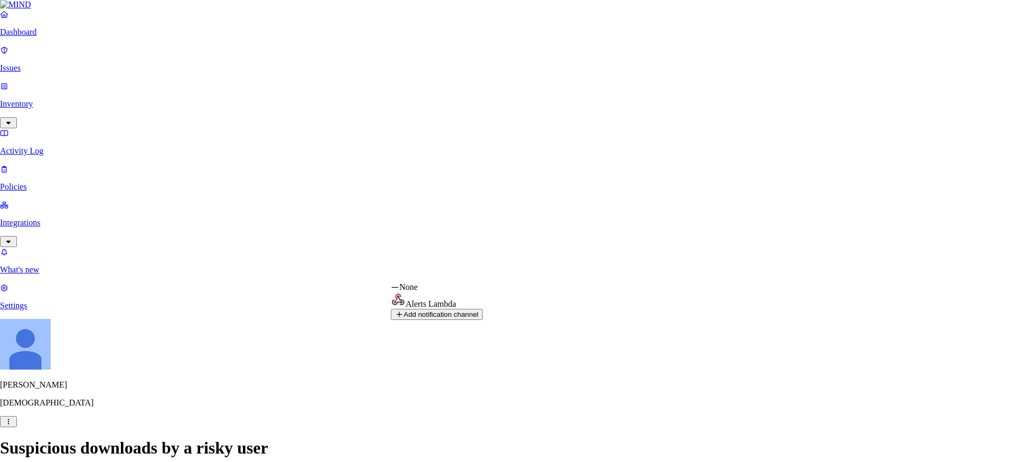
click at [536, 278] on html "Dashboard Issues Inventory Activity Log Policies Integrations What's new 1 Sett…" at bounding box center [507, 358] width 1014 height 716
select select "01998657-7f22-7728-82b2-574ddca20068"
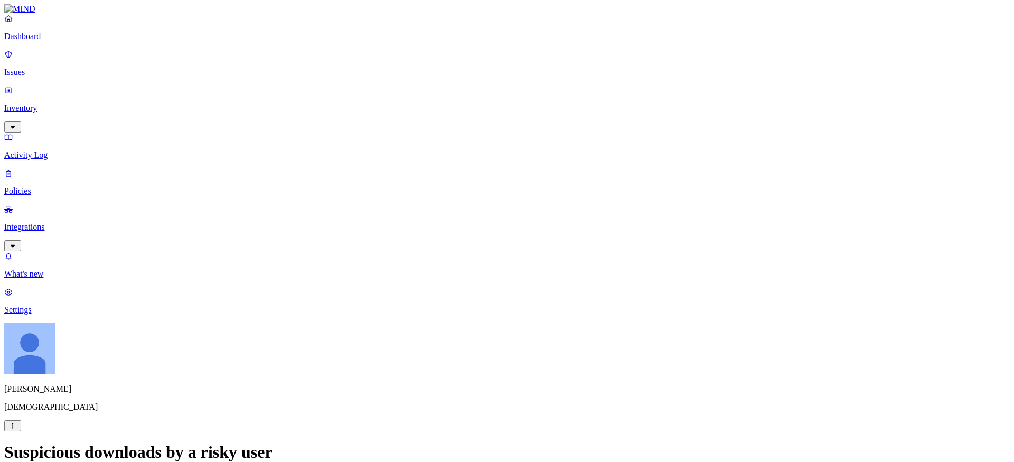
scroll to position [138, 0]
click at [45, 68] on p "Issues" at bounding box center [506, 73] width 1005 height 10
click at [35, 168] on link "Policies" at bounding box center [506, 181] width 1005 height 27
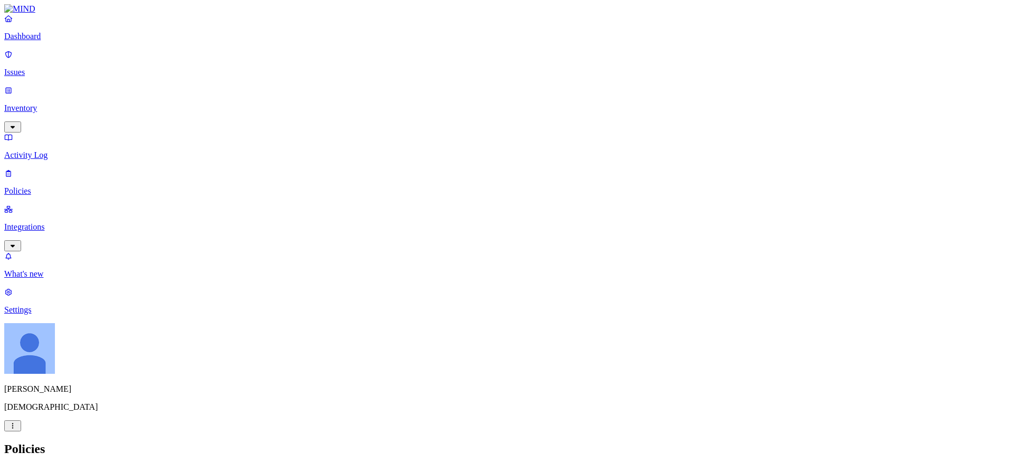
click at [70, 315] on nav "Dashboard Issues Inventory Activity Log Policies Integrations What's new 1 Sett…" at bounding box center [506, 164] width 1005 height 301
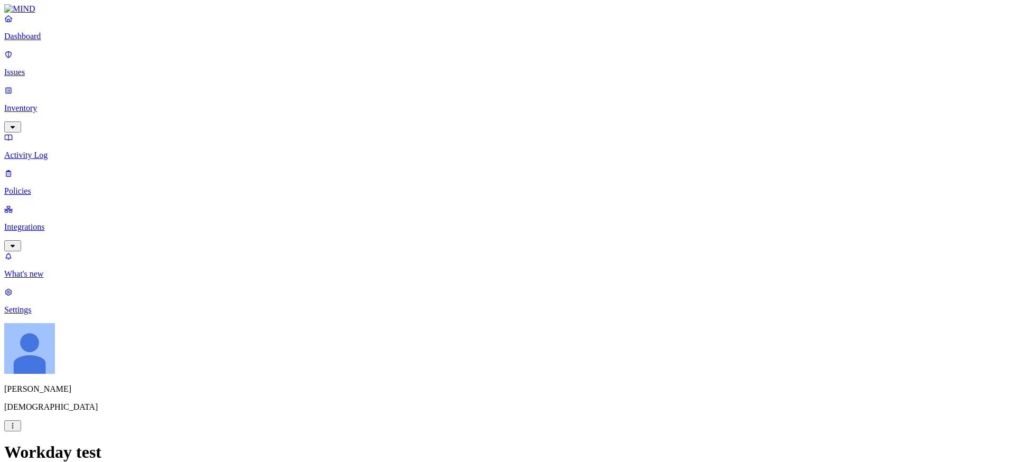
click at [462, 249] on label "Users" at bounding box center [452, 244] width 19 height 9
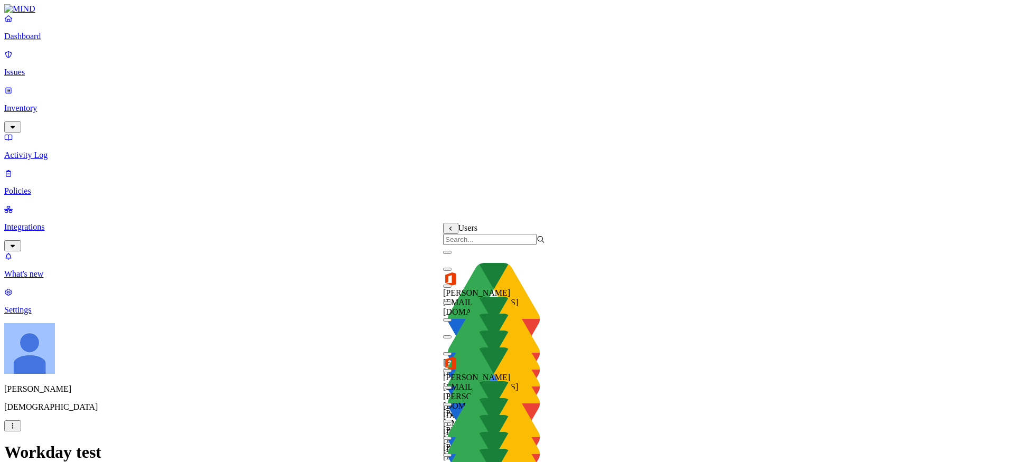
click at [485, 245] on input "search" at bounding box center [489, 239] width 93 height 11
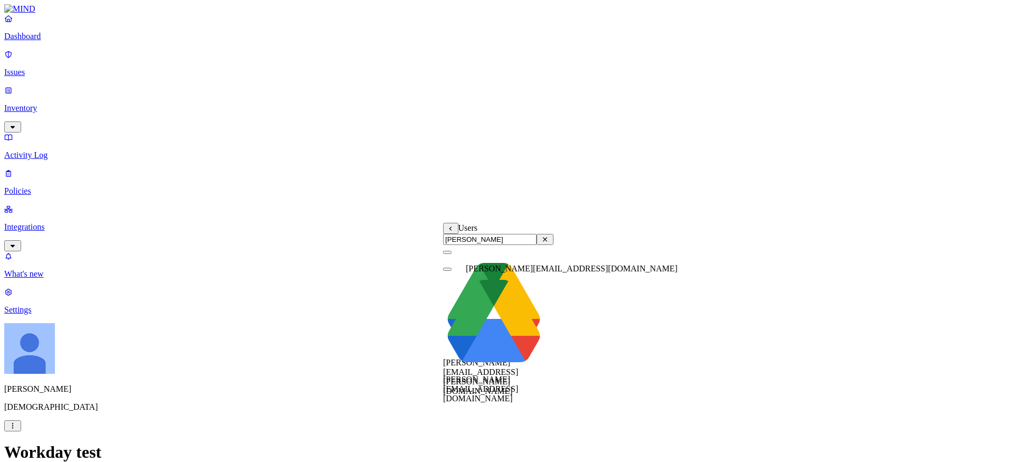
type input "ignacio"
click at [491, 375] on span "ignacio.rodriguezpaez@samsara.com" at bounding box center [480, 389] width 75 height 28
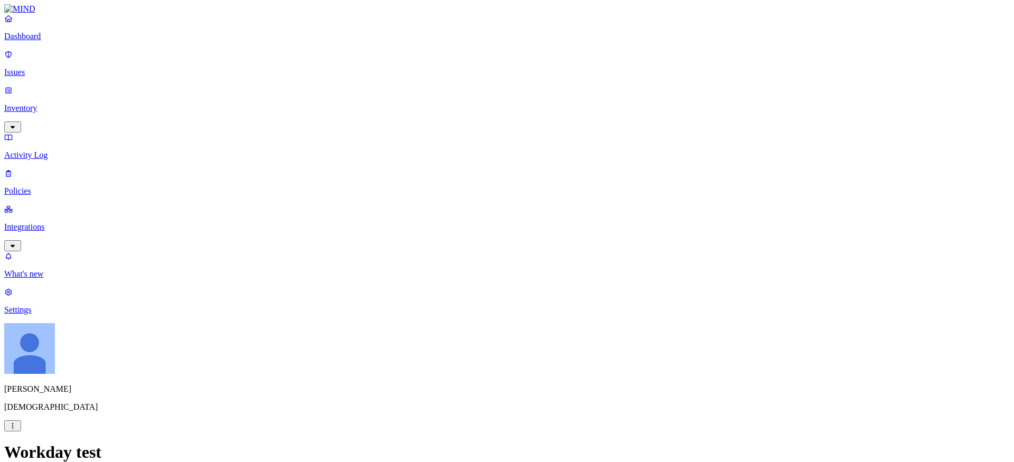
scroll to position [528, 0]
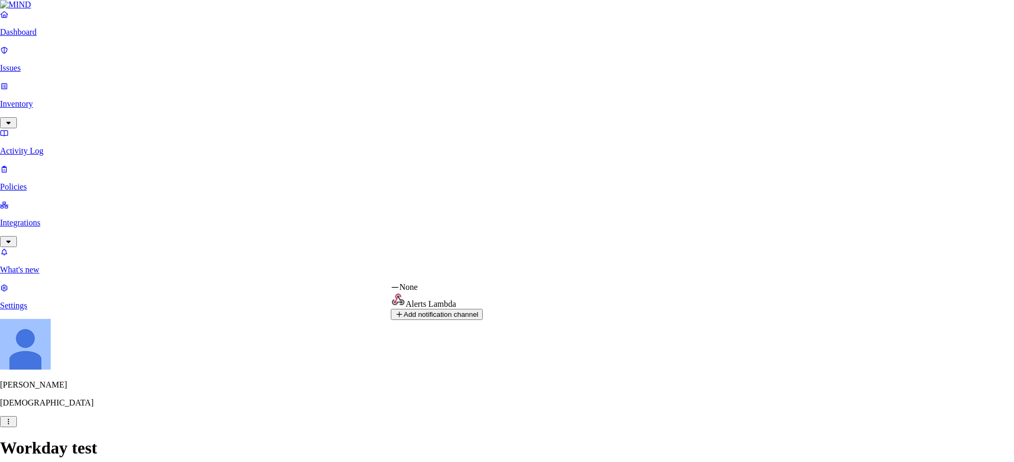
select select "01998657-7f22-7728-82b2-574ddca20068"
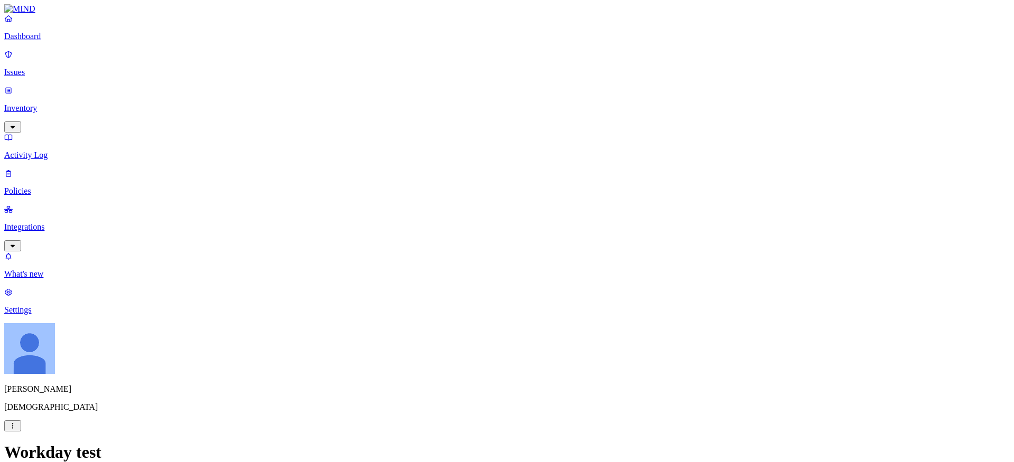
scroll to position [575, 0]
click at [56, 222] on p "Integrations" at bounding box center [506, 227] width 1005 height 10
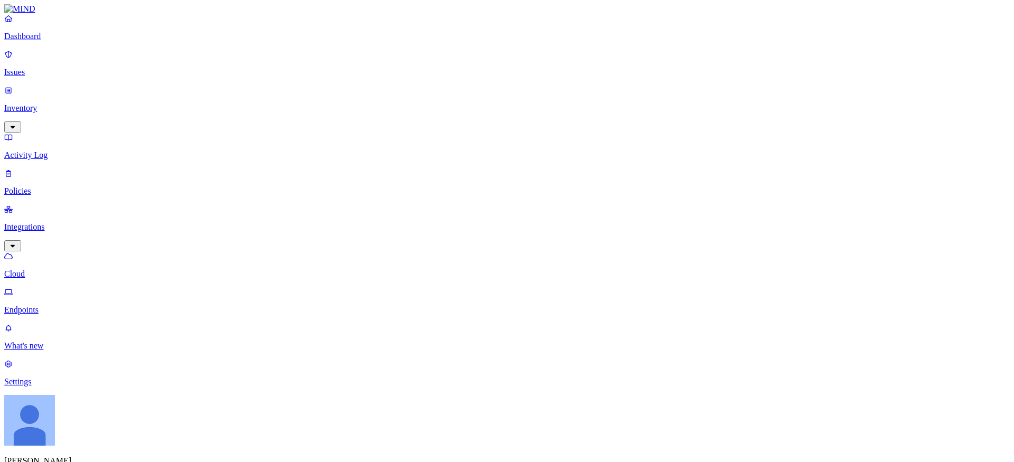
click at [33, 386] on p "Settings" at bounding box center [506, 382] width 1005 height 10
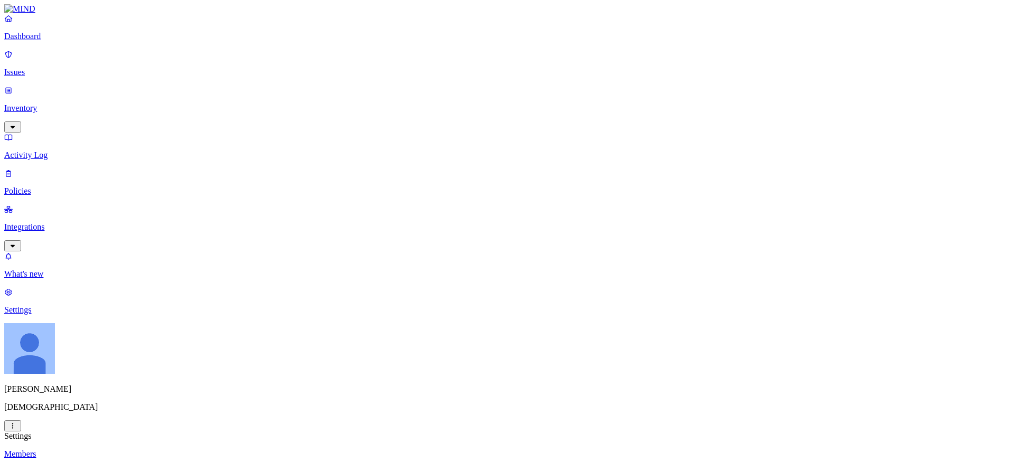
click at [160, 449] on link "Members" at bounding box center [506, 454] width 1005 height 10
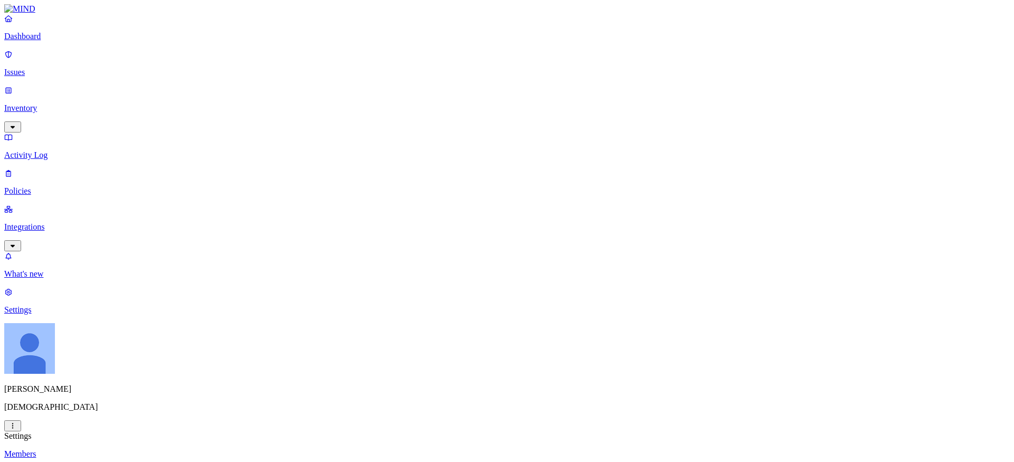
click at [60, 186] on p "Policies" at bounding box center [506, 191] width 1005 height 10
click at [47, 150] on p "Activity Log" at bounding box center [506, 155] width 1005 height 10
click at [52, 103] on p "Inventory" at bounding box center [506, 108] width 1005 height 10
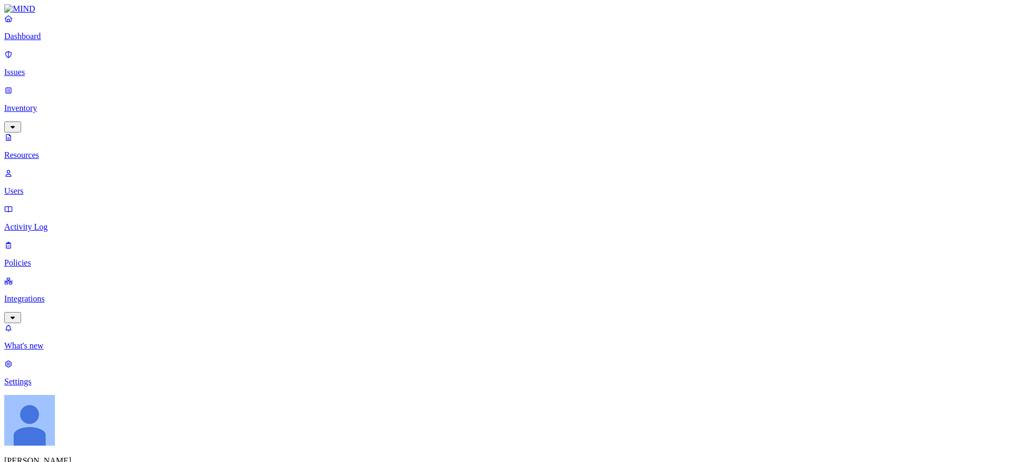
click at [36, 68] on p "Issues" at bounding box center [506, 73] width 1005 height 10
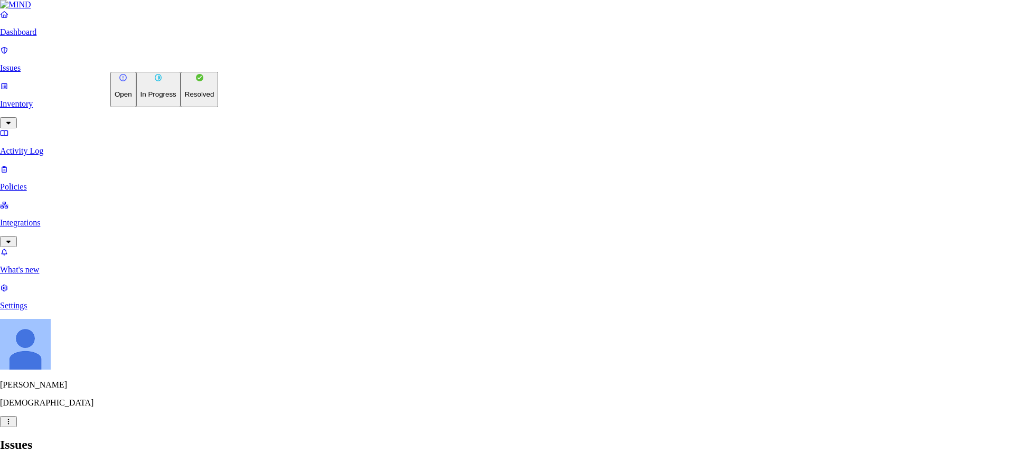
click at [155, 106] on button "In Progress" at bounding box center [158, 89] width 44 height 35
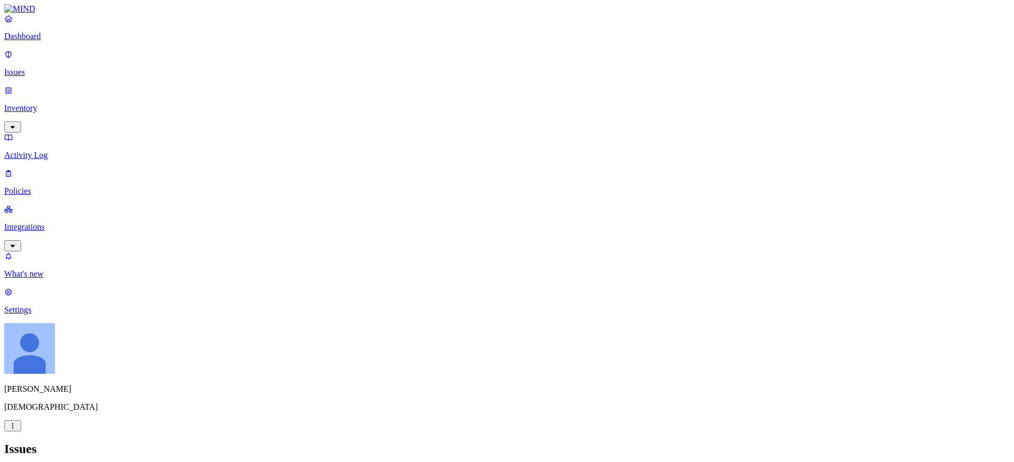
scroll to position [431, 0]
click at [55, 55] on div "Dashboard Issues Inventory Activity Log Policies Integrations" at bounding box center [506, 133] width 1005 height 238
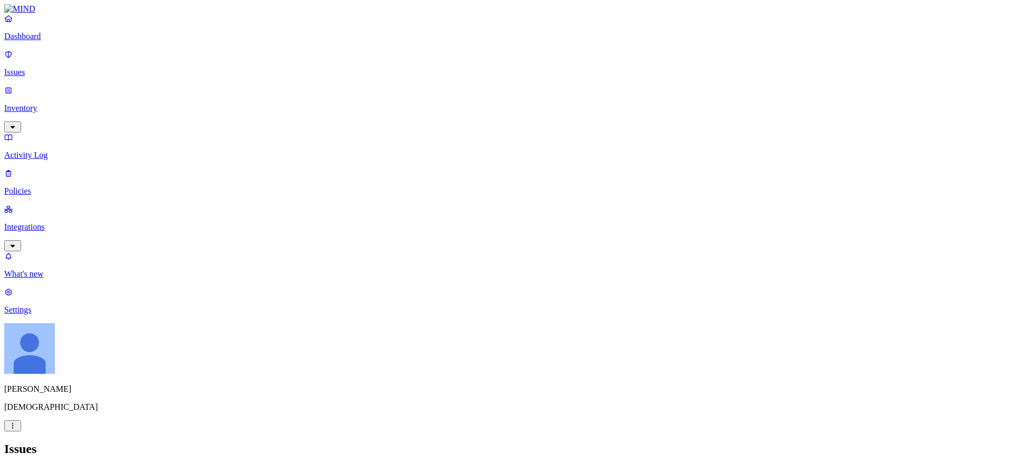
click at [40, 168] on link "Policies" at bounding box center [506, 181] width 1005 height 27
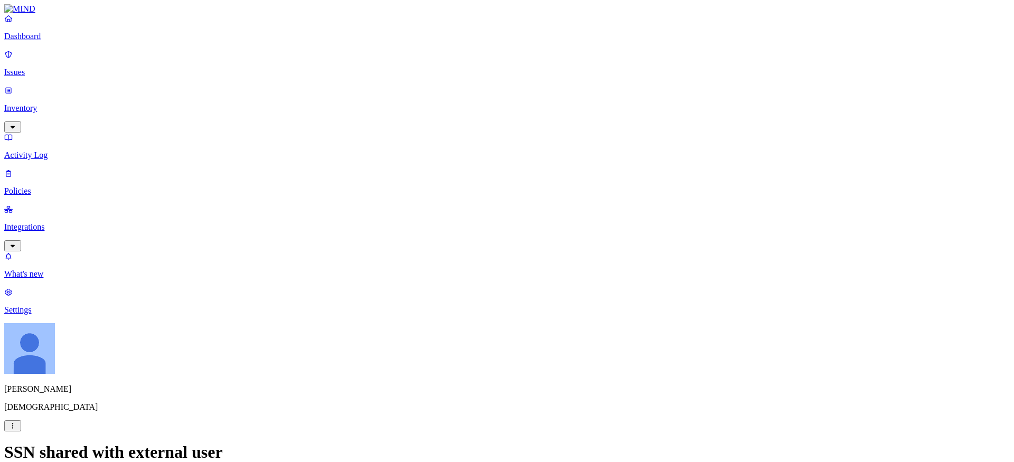
scroll to position [37, 0]
click at [26, 41] on p "Dashboard" at bounding box center [506, 37] width 1005 height 10
click at [52, 68] on p "Issues" at bounding box center [506, 73] width 1005 height 10
click at [25, 168] on link "Policies" at bounding box center [506, 181] width 1005 height 27
click at [34, 68] on p "Issues" at bounding box center [506, 73] width 1005 height 10
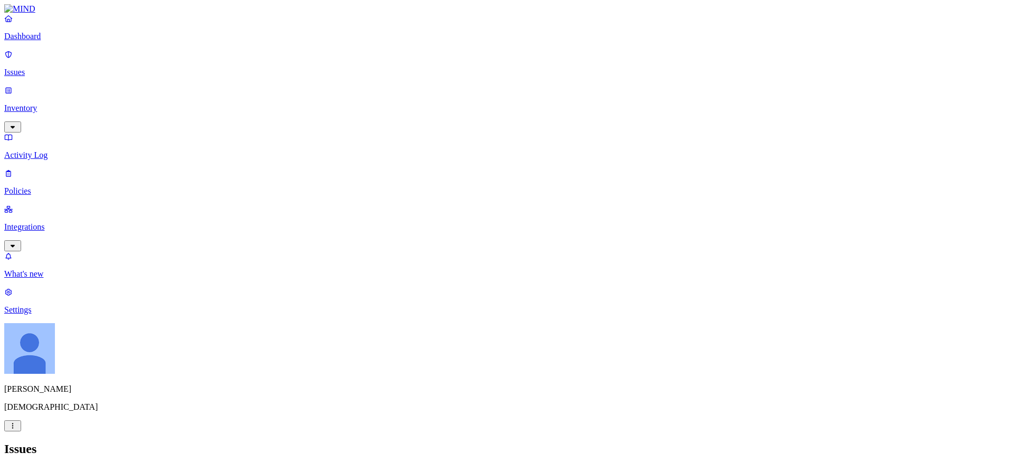
click at [49, 103] on p "Inventory" at bounding box center [506, 108] width 1005 height 10
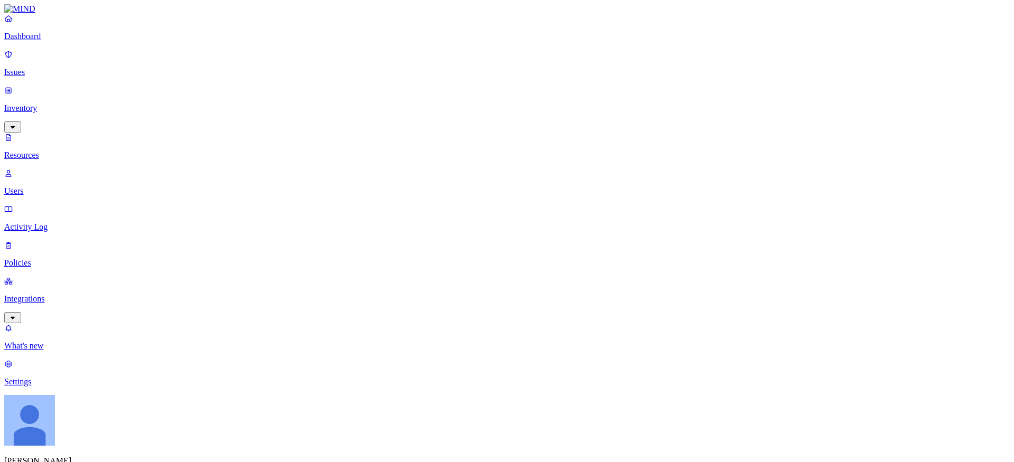
click at [39, 294] on p "Integrations" at bounding box center [506, 299] width 1005 height 10
click at [40, 305] on p "Endpoints" at bounding box center [506, 310] width 1005 height 10
click at [53, 112] on div "Dashboard Issues Inventory Activity Log Policies Integrations Cloud Endpoints" at bounding box center [506, 164] width 1005 height 301
click at [53, 150] on p "Activity Log" at bounding box center [506, 155] width 1005 height 10
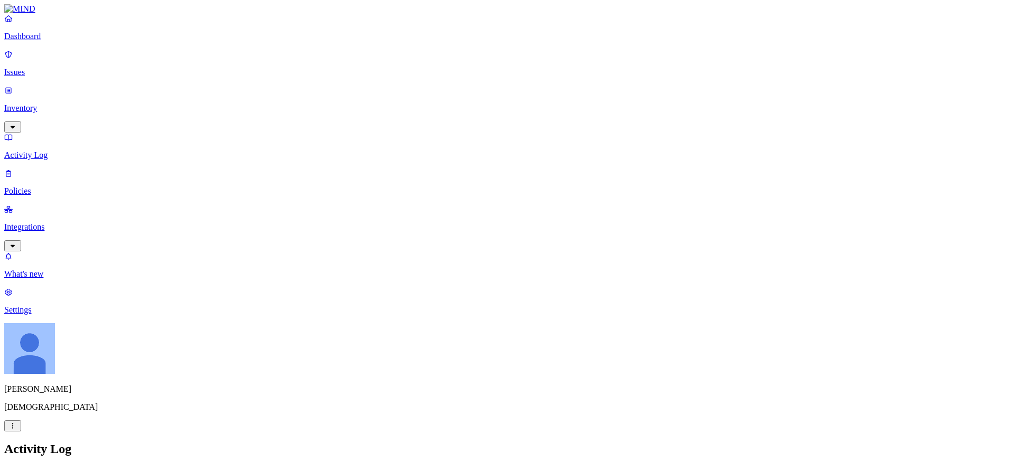
click at [46, 68] on p "Issues" at bounding box center [506, 73] width 1005 height 10
click at [58, 222] on p "Integrations" at bounding box center [506, 227] width 1005 height 10
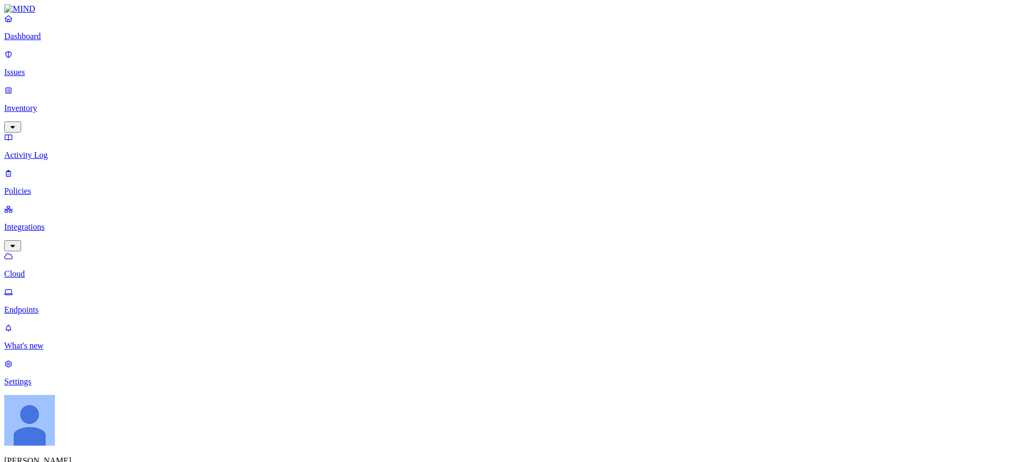
click at [45, 70] on p "Issues" at bounding box center [506, 73] width 1005 height 10
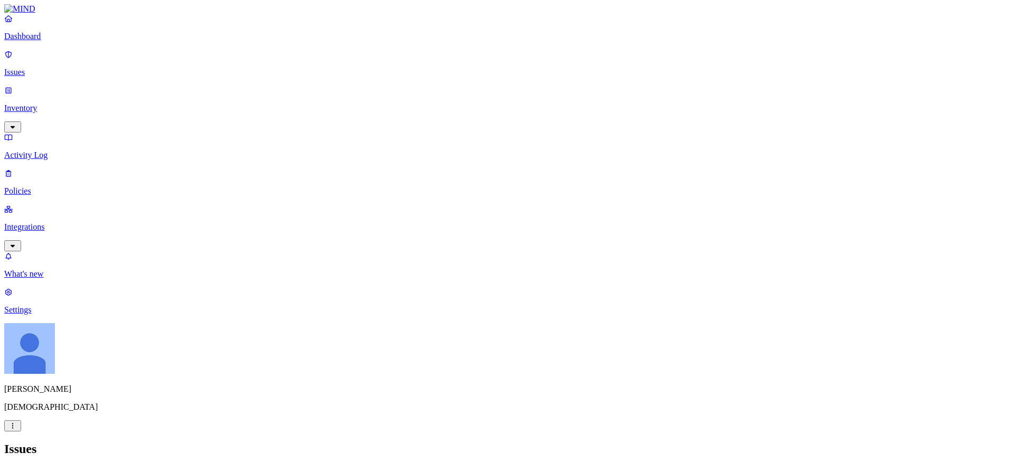
click at [302, 442] on div "Issues" at bounding box center [506, 449] width 1005 height 14
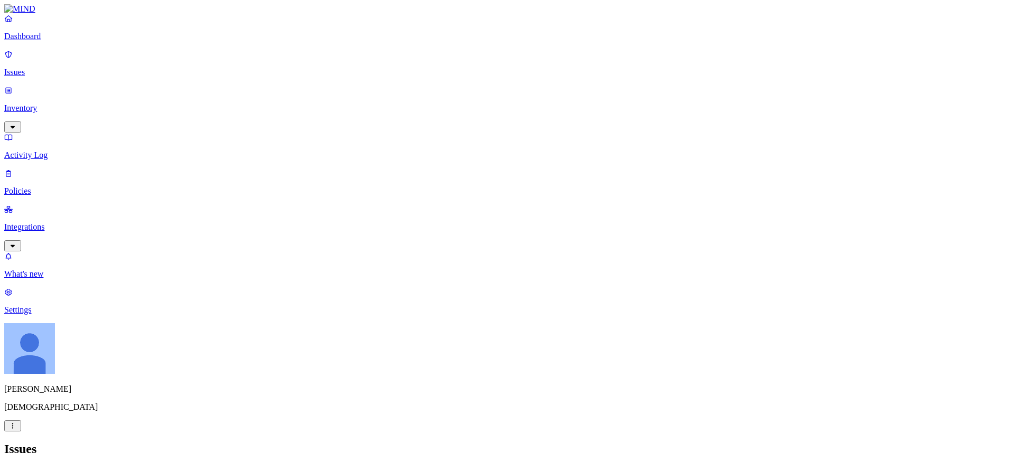
scroll to position [301, 0]
click at [31, 186] on p "Policies" at bounding box center [506, 191] width 1005 height 10
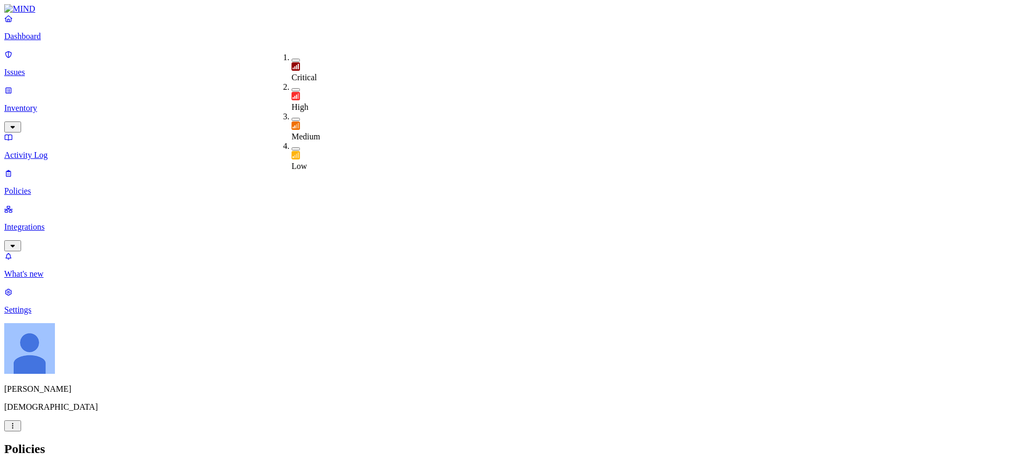
click at [337, 129] on div "Exfiltration" at bounding box center [337, 138] width 0 height 19
click at [488, 442] on h2 "Policies" at bounding box center [506, 449] width 1005 height 14
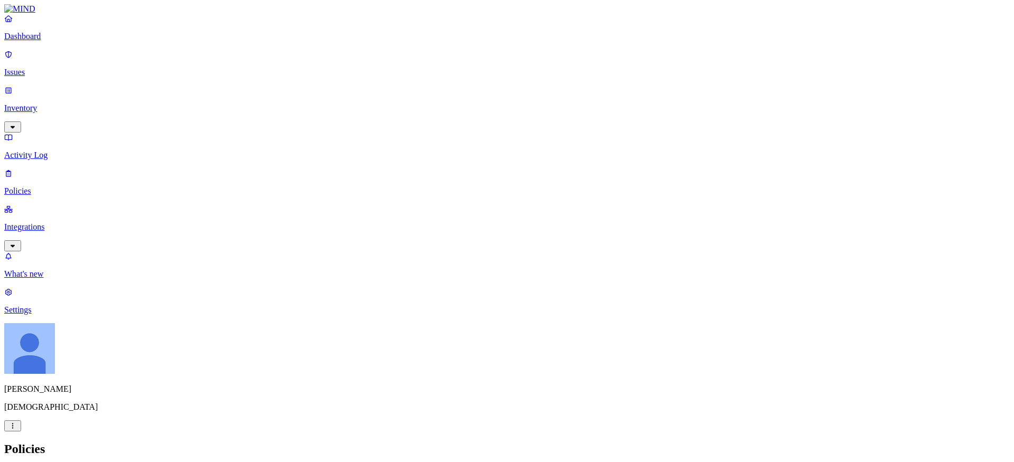
click at [953, 442] on div "Policies Create Policy" at bounding box center [506, 460] width 1005 height 36
click at [955, 442] on div "Policies Create Policy" at bounding box center [506, 460] width 1005 height 36
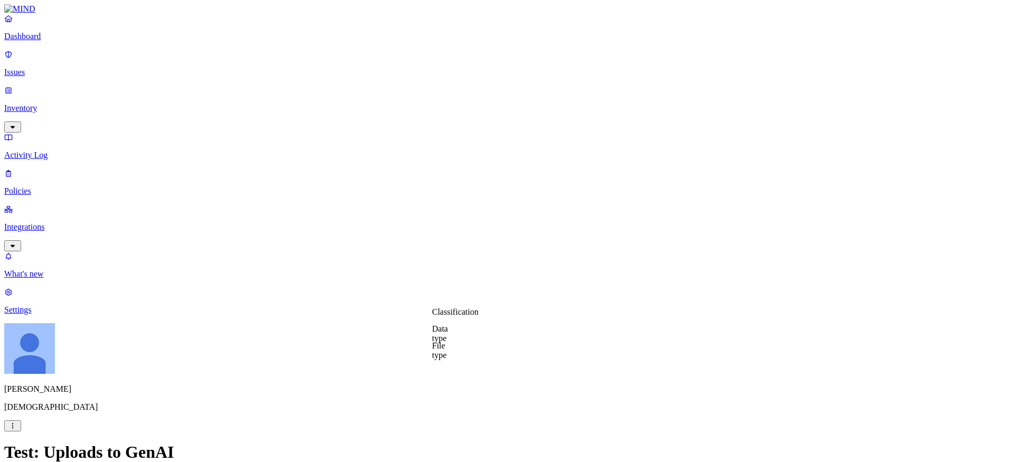
click at [470, 316] on label "Classification" at bounding box center [455, 311] width 46 height 9
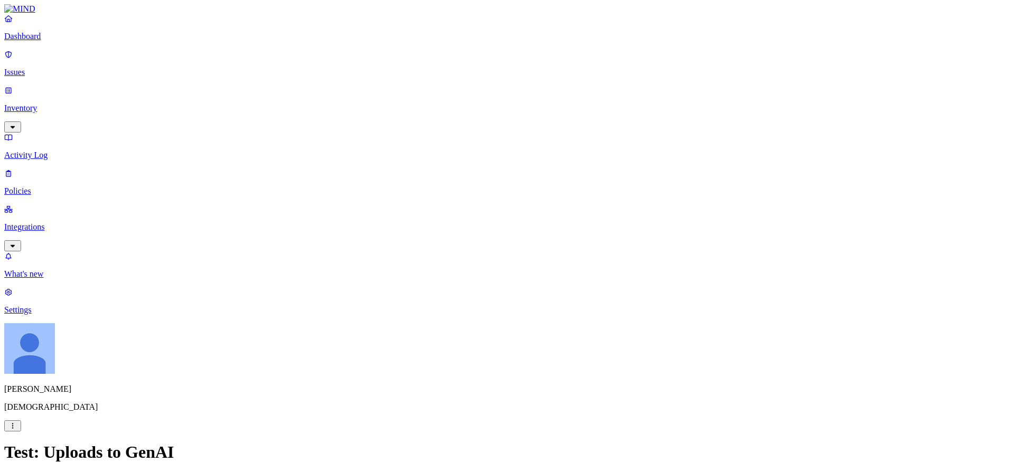
click at [448, 156] on label "Data type" at bounding box center [440, 149] width 16 height 18
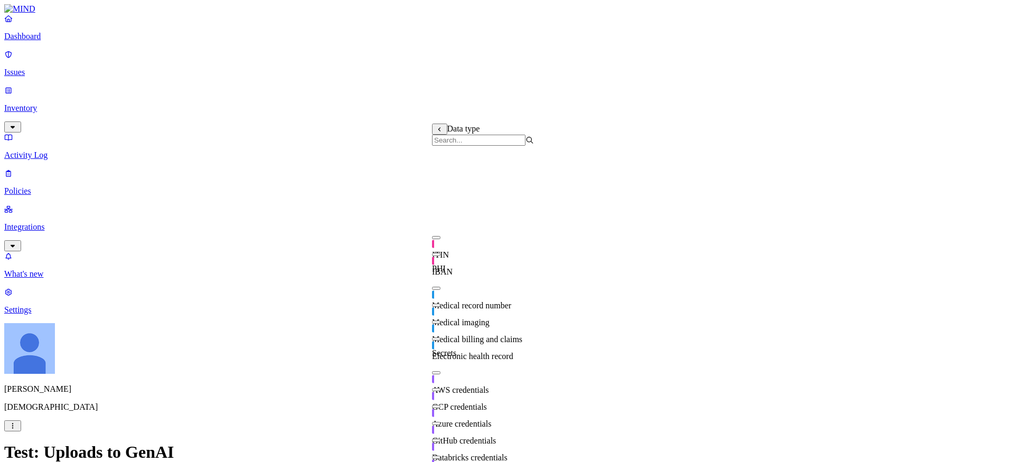
scroll to position [236, 0]
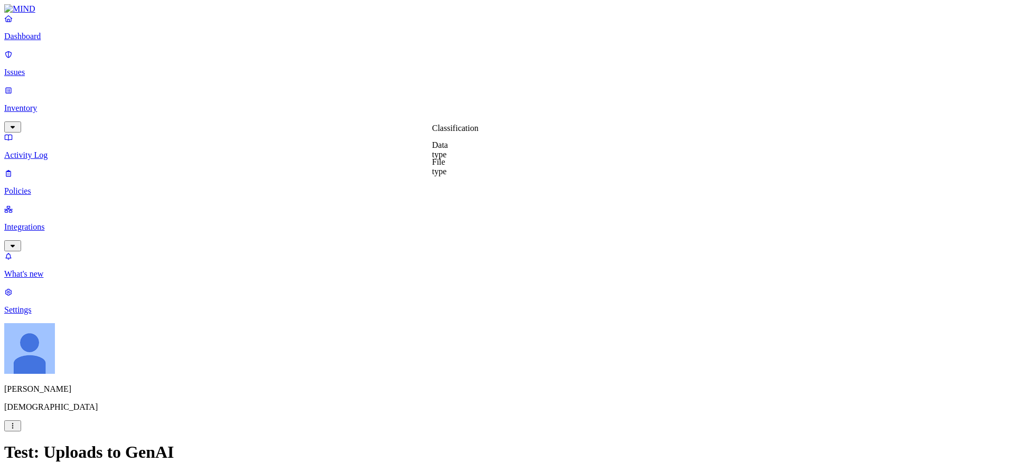
click at [58, 186] on p "Policies" at bounding box center [506, 191] width 1005 height 10
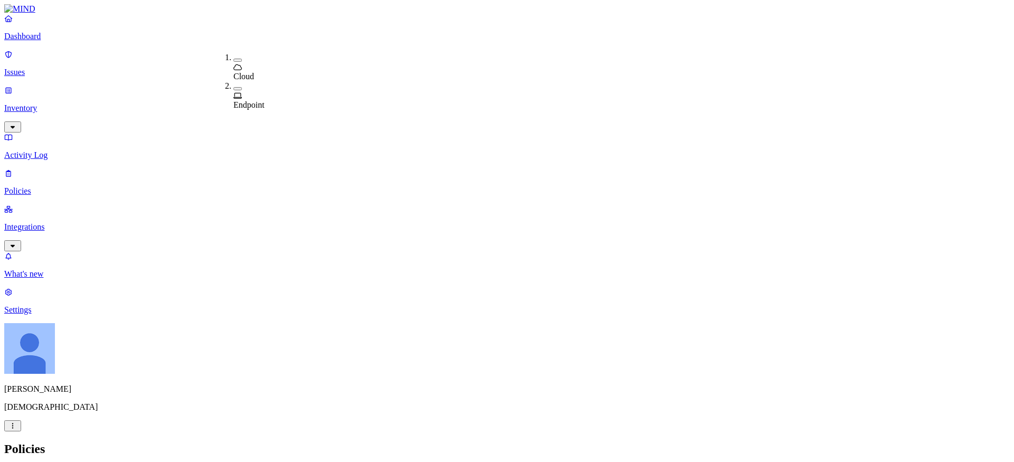
click at [337, 129] on div "Exfiltration" at bounding box center [337, 138] width 0 height 19
click at [656, 442] on h2 "Policies" at bounding box center [506, 449] width 1005 height 14
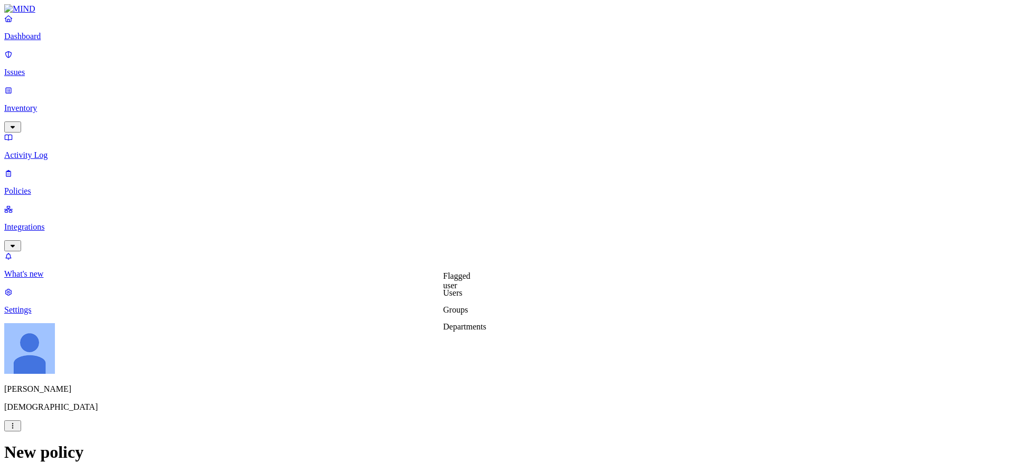
click at [32, 68] on p "Issues" at bounding box center [506, 73] width 1005 height 10
click at [29, 186] on p "Policies" at bounding box center [506, 191] width 1005 height 10
click at [39, 222] on p "Integrations" at bounding box center [506, 227] width 1005 height 10
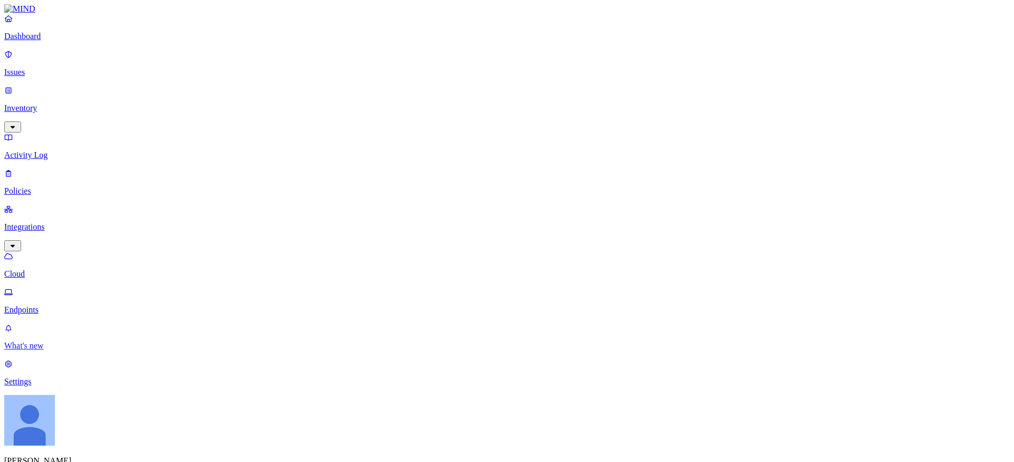
click at [24, 351] on p "What's new" at bounding box center [506, 346] width 1005 height 10
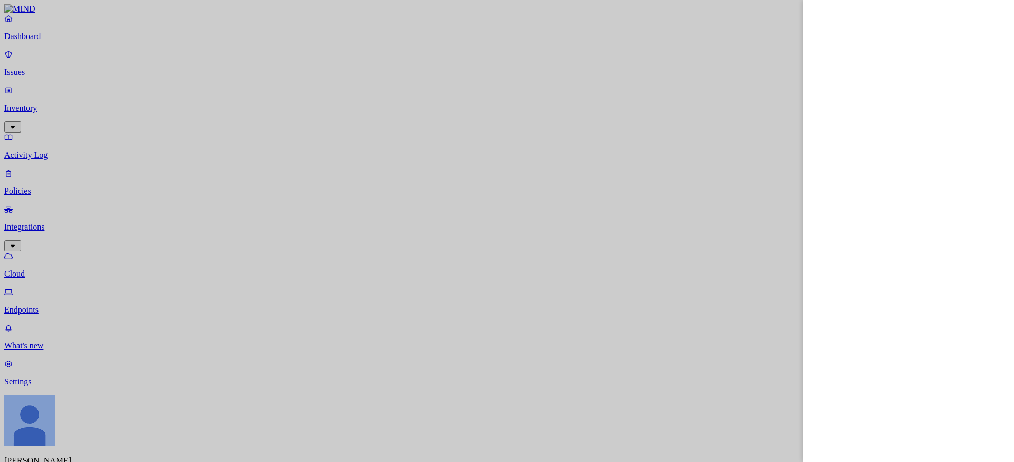
click at [17, 409] on div at bounding box center [507, 231] width 1014 height 462
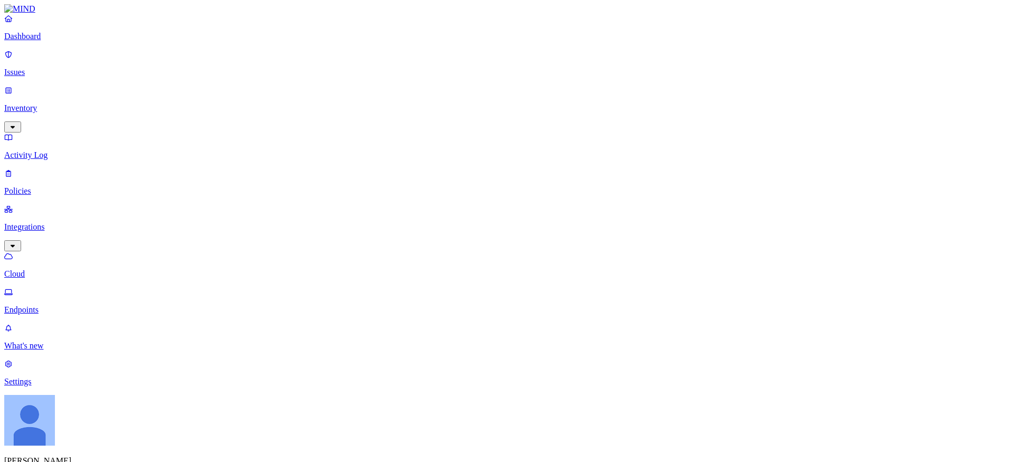
click at [20, 386] on link "Settings" at bounding box center [506, 372] width 1005 height 27
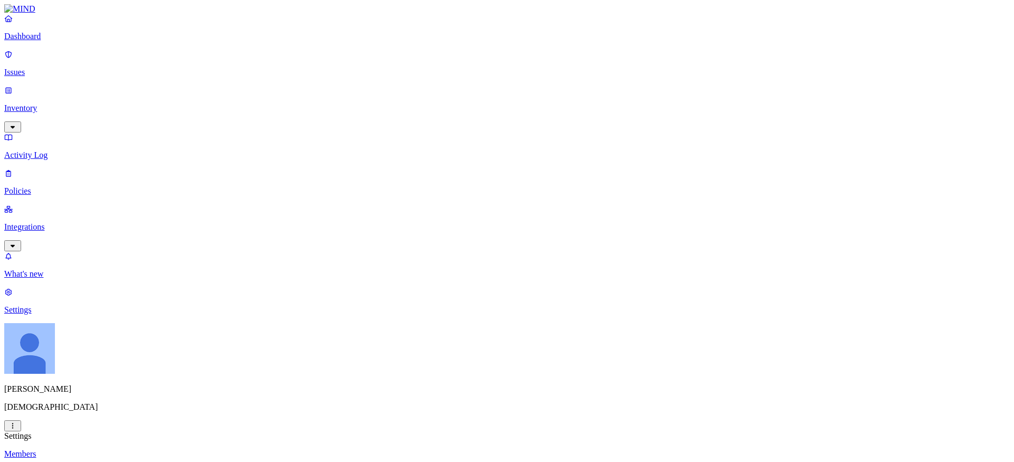
click at [31, 186] on p "Policies" at bounding box center [506, 191] width 1005 height 10
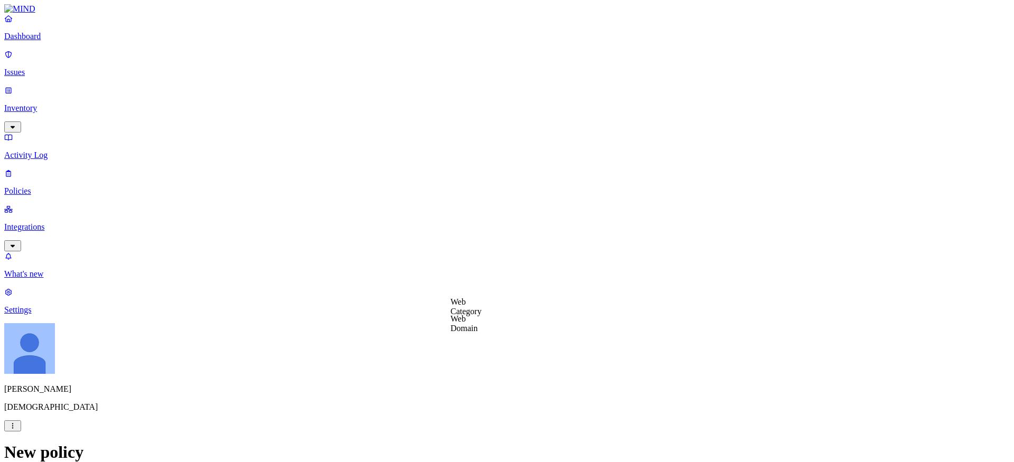
click at [472, 313] on label "Web Category" at bounding box center [465, 306] width 31 height 18
click at [482, 403] on div "Custom" at bounding box center [501, 405] width 102 height 19
click at [497, 413] on div "Custom" at bounding box center [501, 402] width 102 height 30
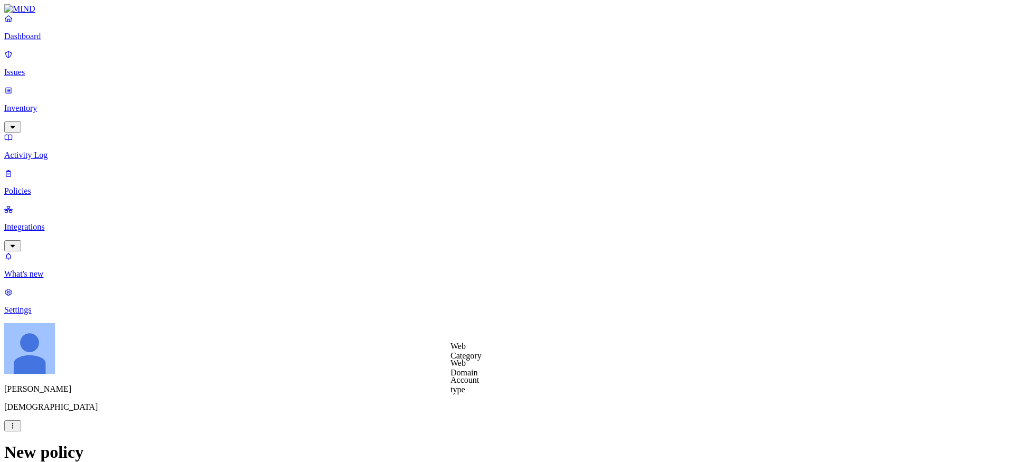
click at [472, 325] on label "Web Domain" at bounding box center [463, 323] width 27 height 18
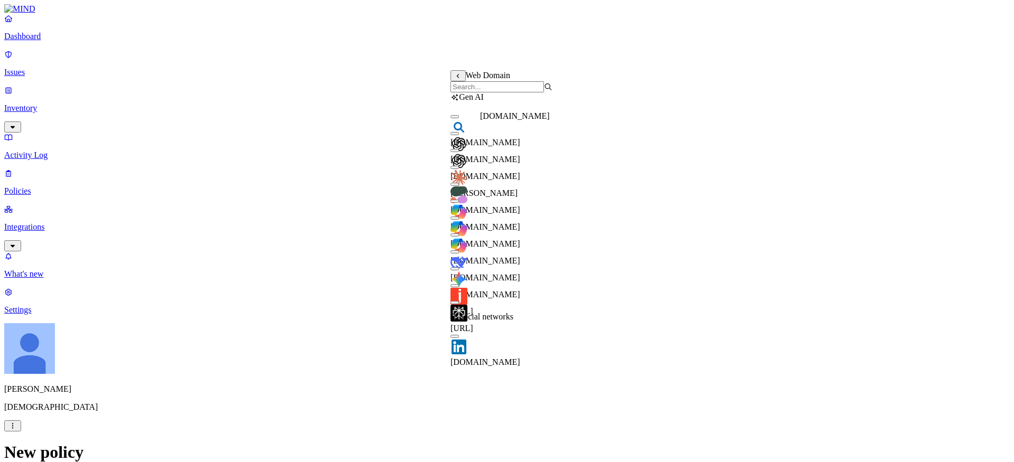
click at [494, 138] on span "bing.com" at bounding box center [485, 142] width 70 height 9
click at [494, 139] on span "bing.com" at bounding box center [485, 143] width 70 height 9
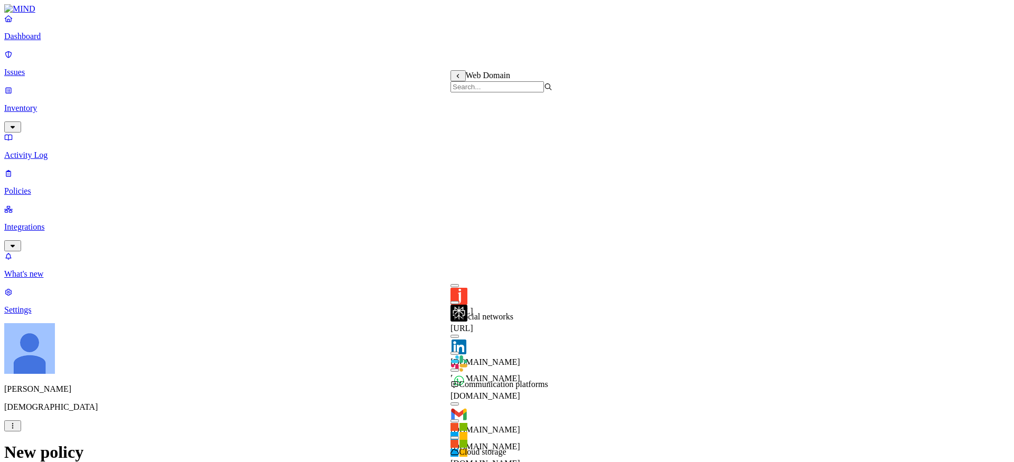
scroll to position [210, 0]
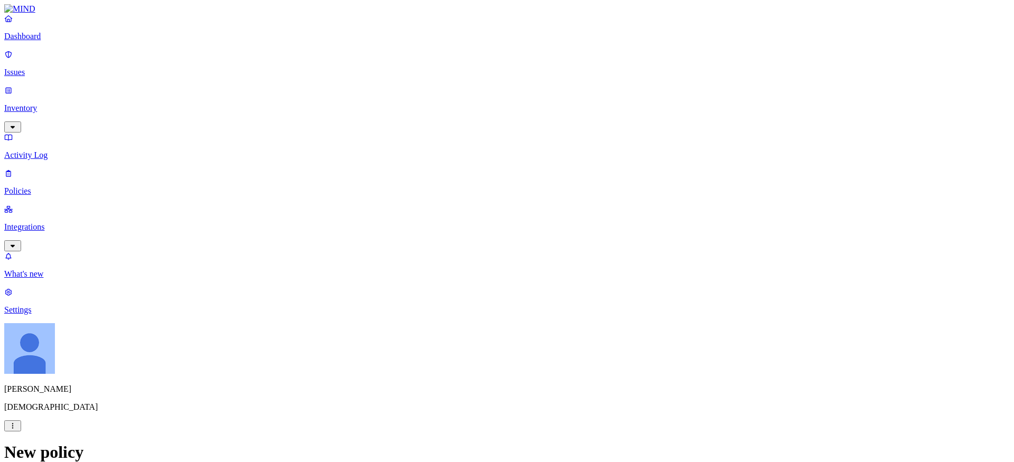
click at [481, 302] on label "Web Category" at bounding box center [465, 306] width 31 height 18
click at [462, 301] on div "Web Category" at bounding box center [501, 308] width 102 height 22
click at [462, 307] on div "Web Category" at bounding box center [501, 302] width 102 height 11
click at [460, 304] on icon at bounding box center [458, 302] width 7 height 5
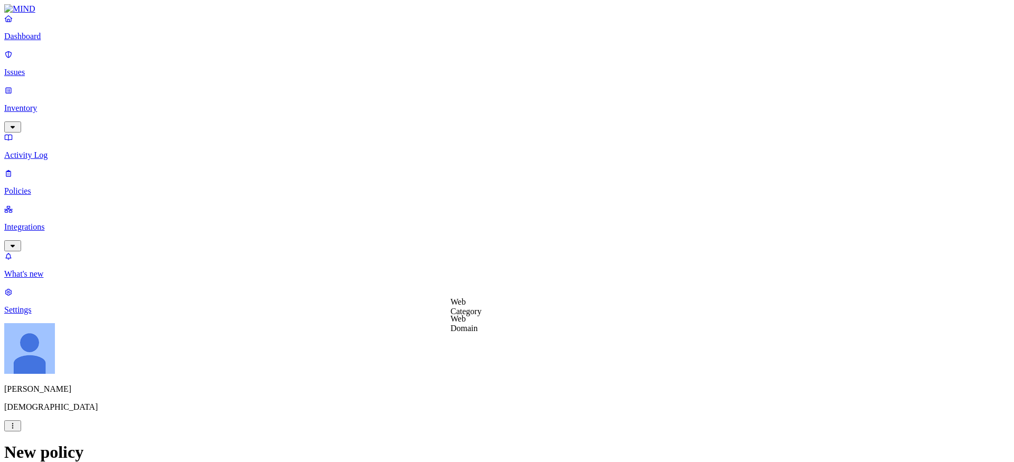
click at [476, 323] on label "Web Domain" at bounding box center [463, 323] width 27 height 18
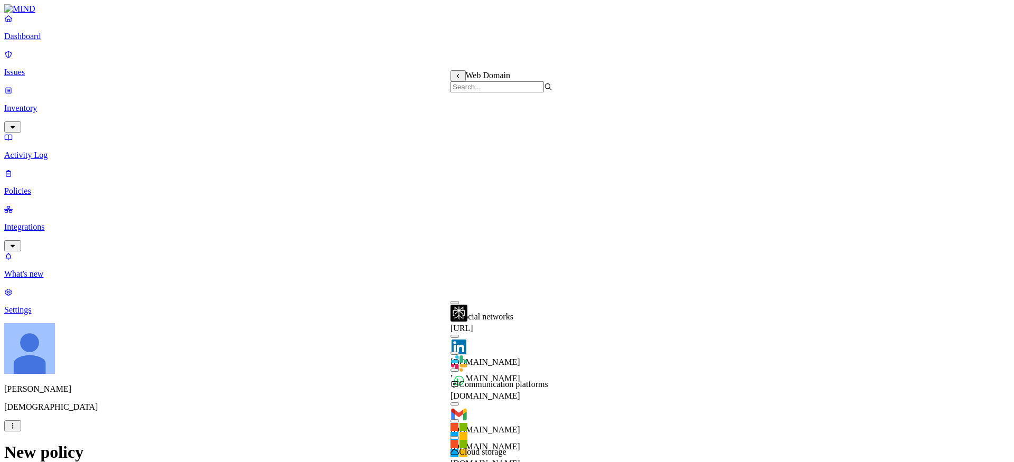
scroll to position [230, 0]
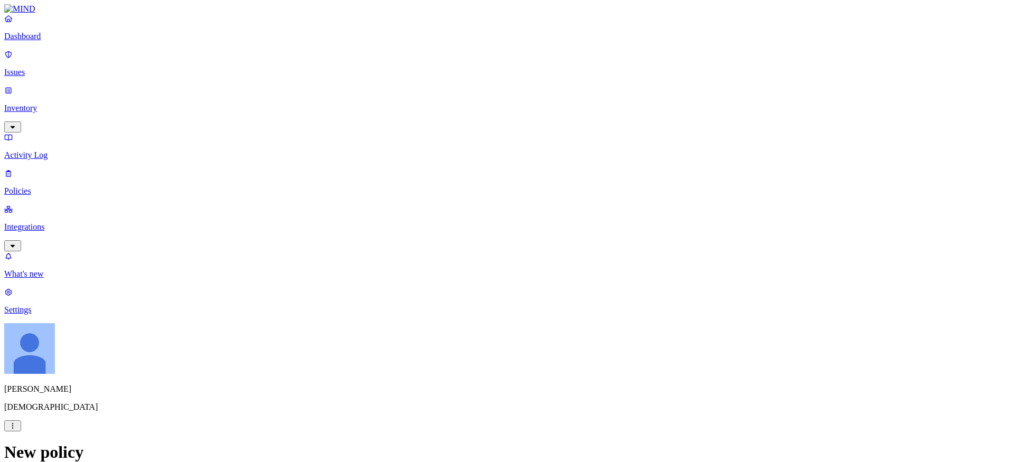
click at [474, 370] on label "Web Domain" at bounding box center [463, 367] width 27 height 18
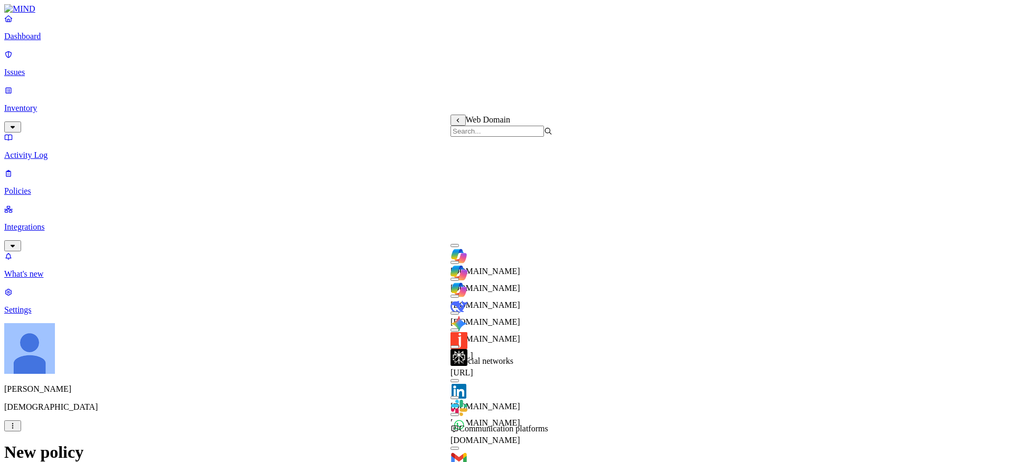
scroll to position [507, 0]
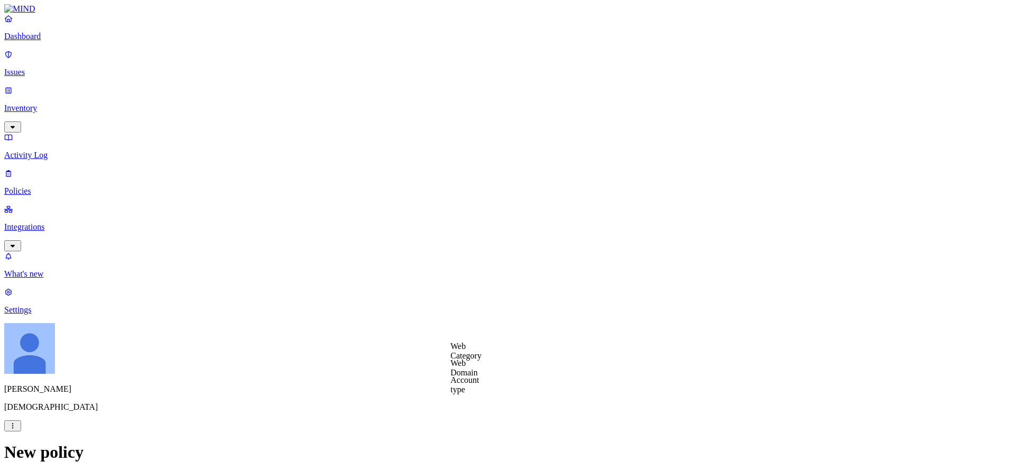
click at [42, 315] on p "Settings" at bounding box center [506, 310] width 1005 height 10
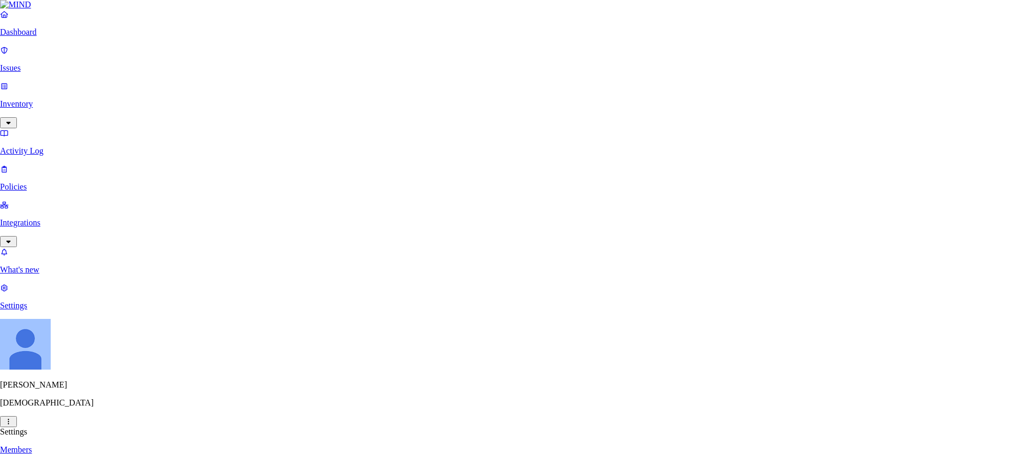
type input "https://myworkday.com/samsara"
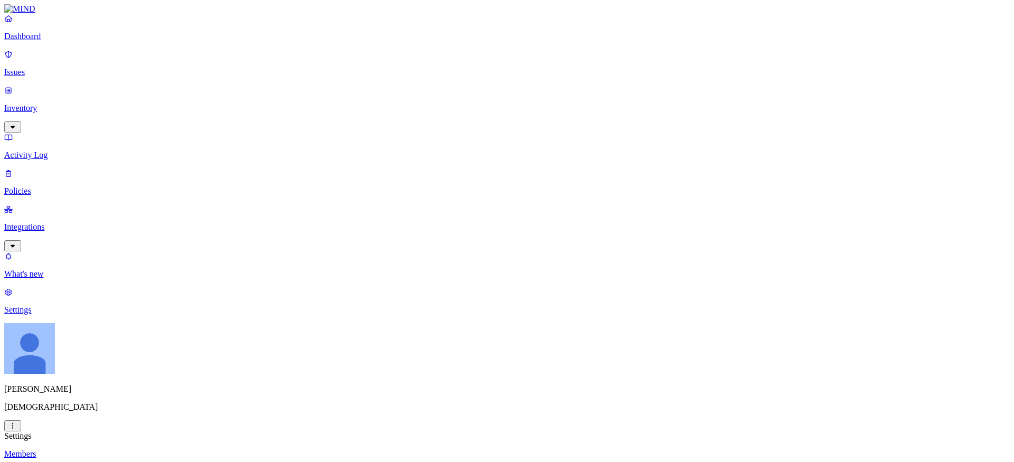
click at [40, 73] on link "Issues" at bounding box center [506, 63] width 1005 height 27
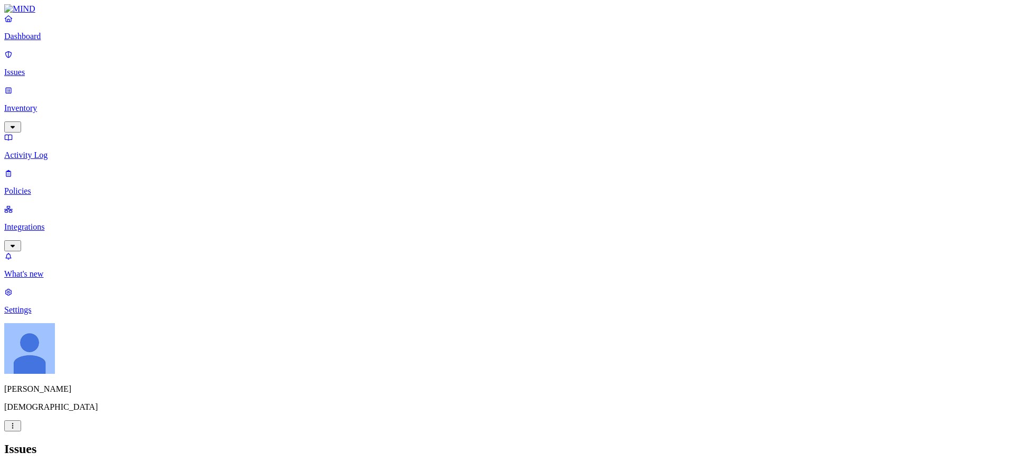
click at [53, 132] on div "Dashboard Issues Inventory Activity Log Policies Integrations" at bounding box center [506, 133] width 1005 height 238
click at [51, 168] on link "Policies" at bounding box center [506, 181] width 1005 height 27
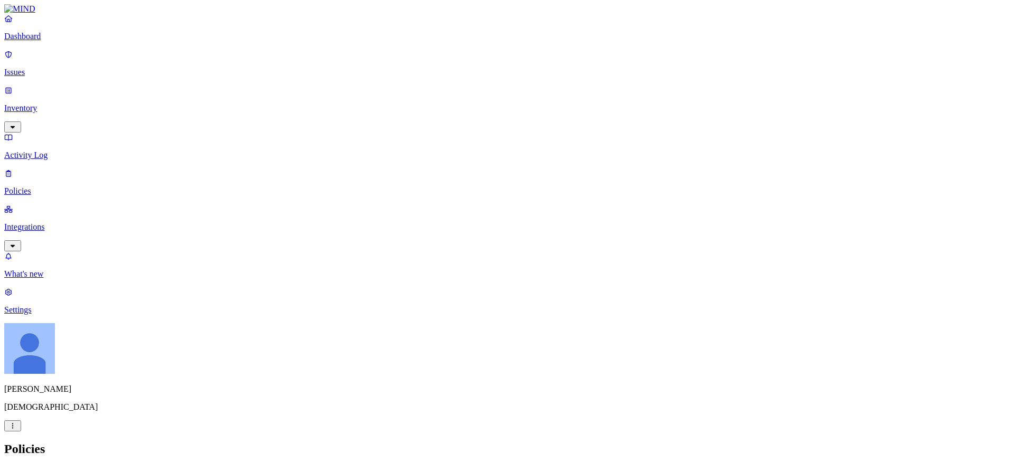
click at [481, 312] on label "Web Category" at bounding box center [465, 306] width 31 height 18
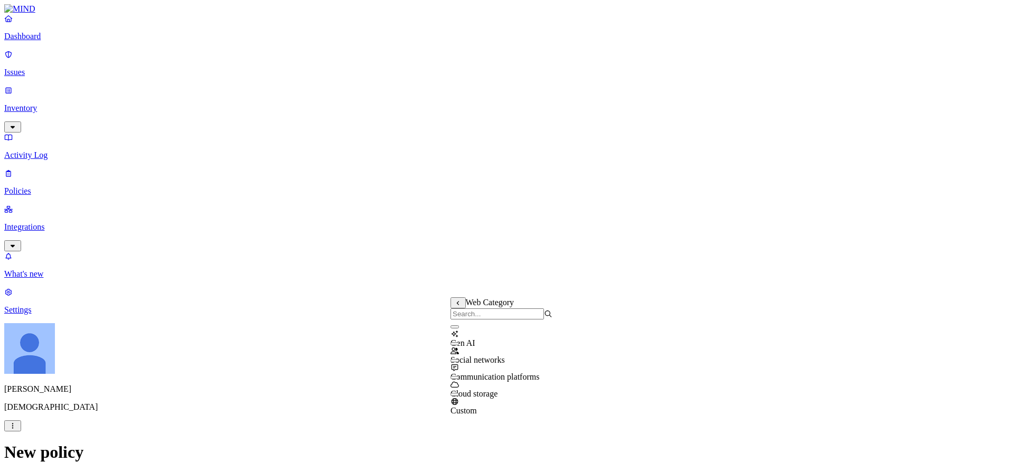
click at [477, 327] on label "Web Domain" at bounding box center [463, 323] width 27 height 18
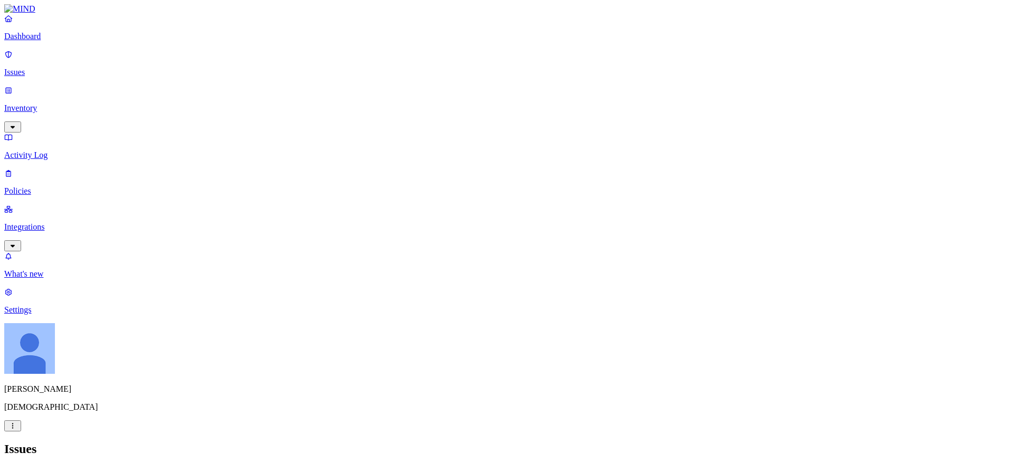
click at [559, 442] on div "Issues" at bounding box center [506, 449] width 1005 height 14
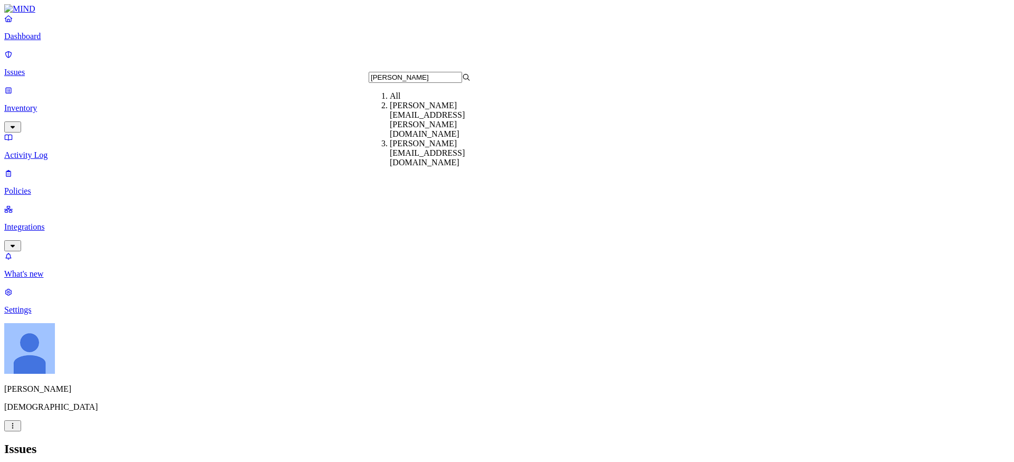
type input "ignacio"
click at [414, 139] on div "ignacio.rodriguezpaez@samsara.com" at bounding box center [441, 153] width 102 height 29
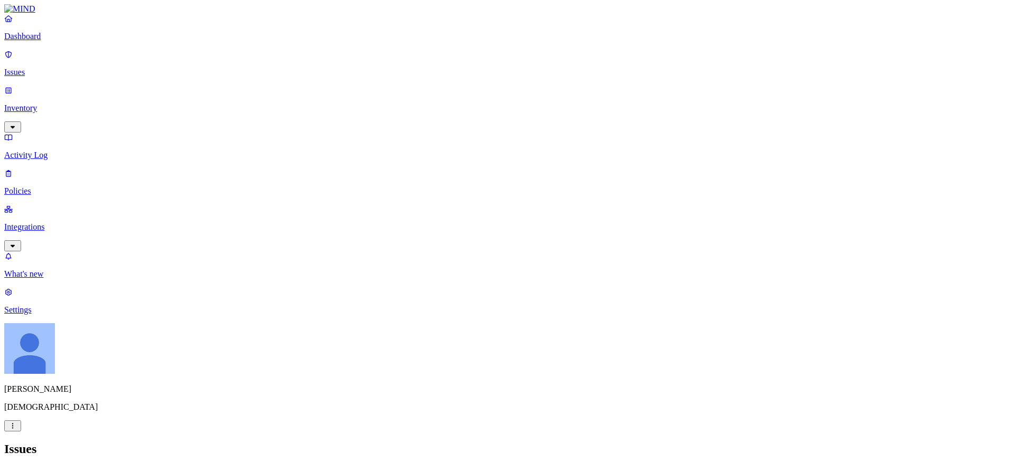
click at [28, 41] on p "Dashboard" at bounding box center [506, 37] width 1005 height 10
